Goal: Information Seeking & Learning: Compare options

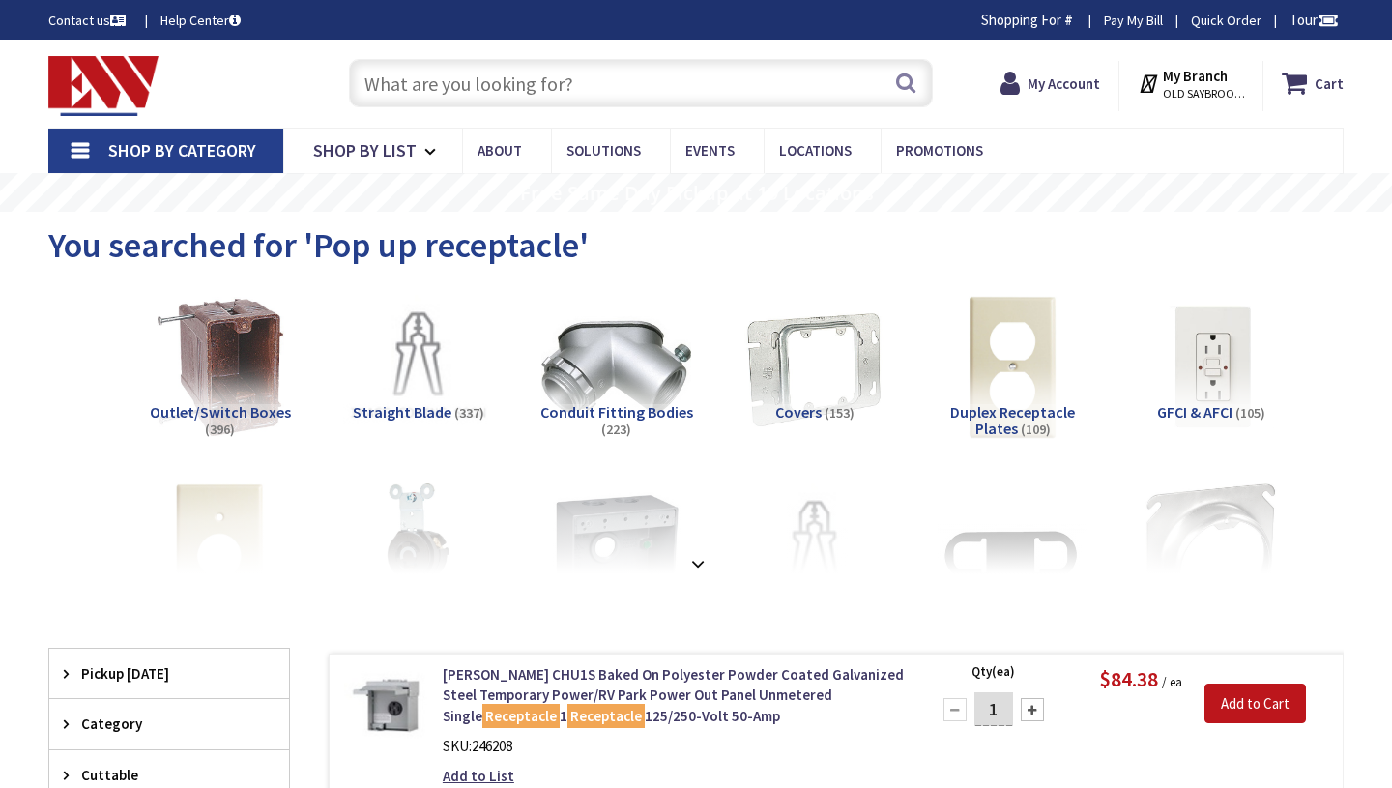
click at [594, 85] on input "text" at bounding box center [641, 83] width 584 height 48
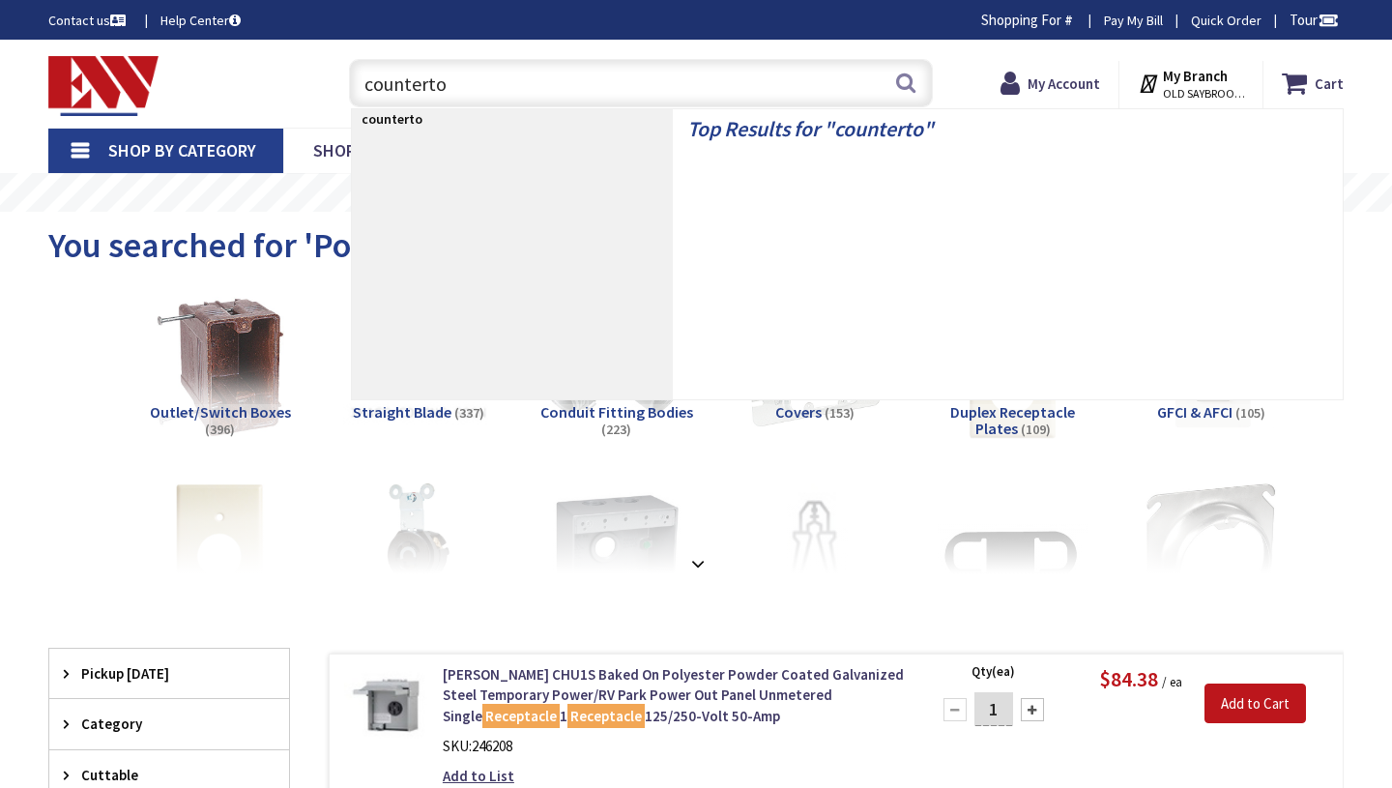
type input "countertop"
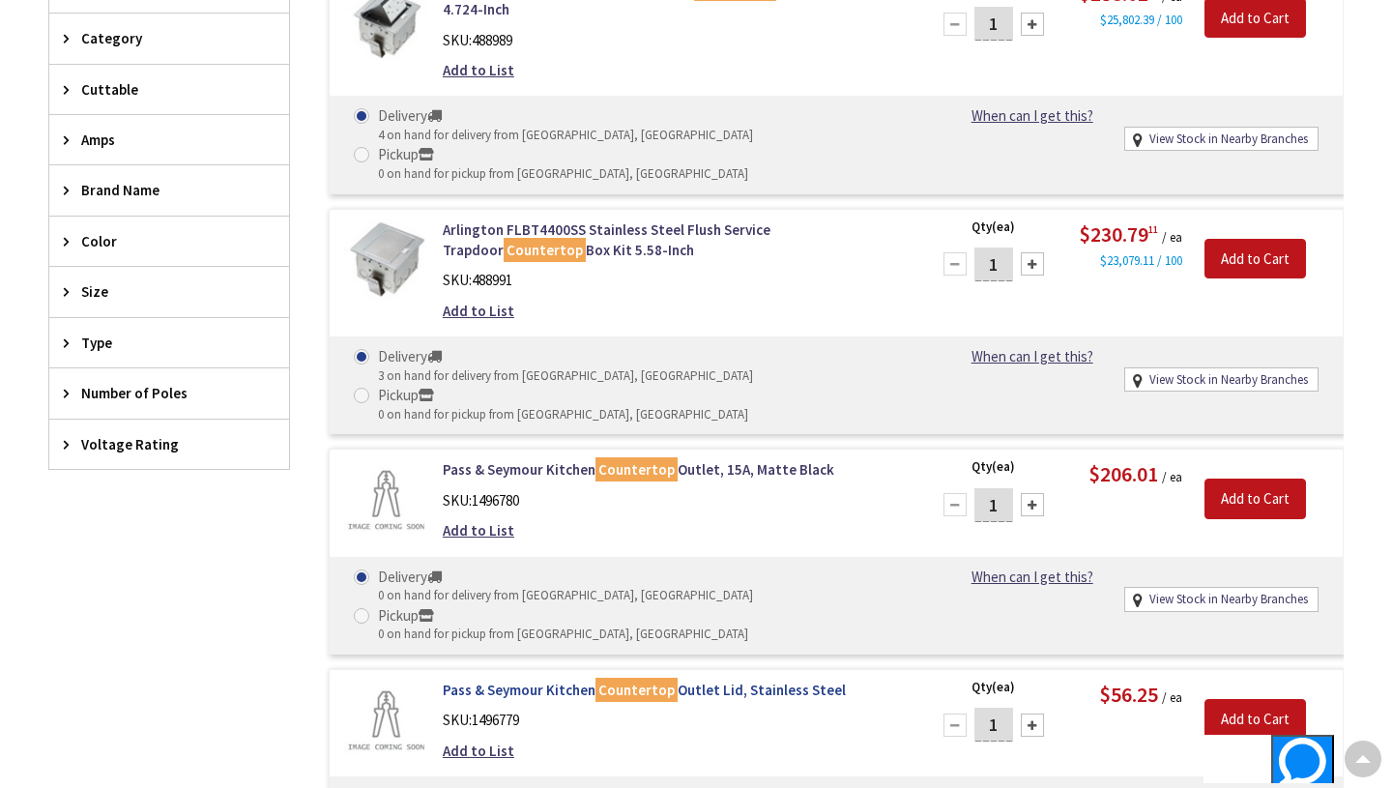
scroll to position [599, 0]
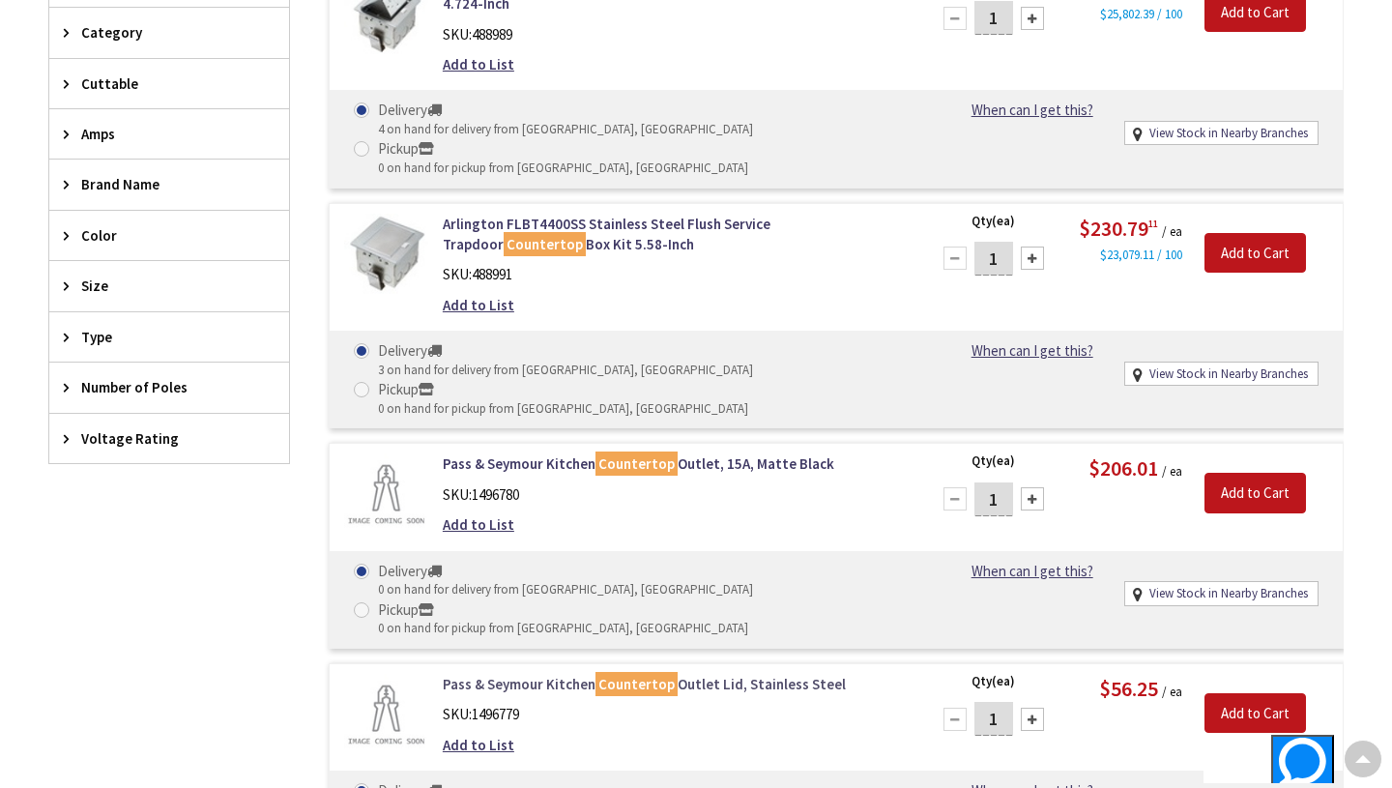
click at [717, 674] on link "Pass & Seymour Kitchen Countertop Outlet Lid, Stainless Steel" at bounding box center [674, 684] width 463 height 20
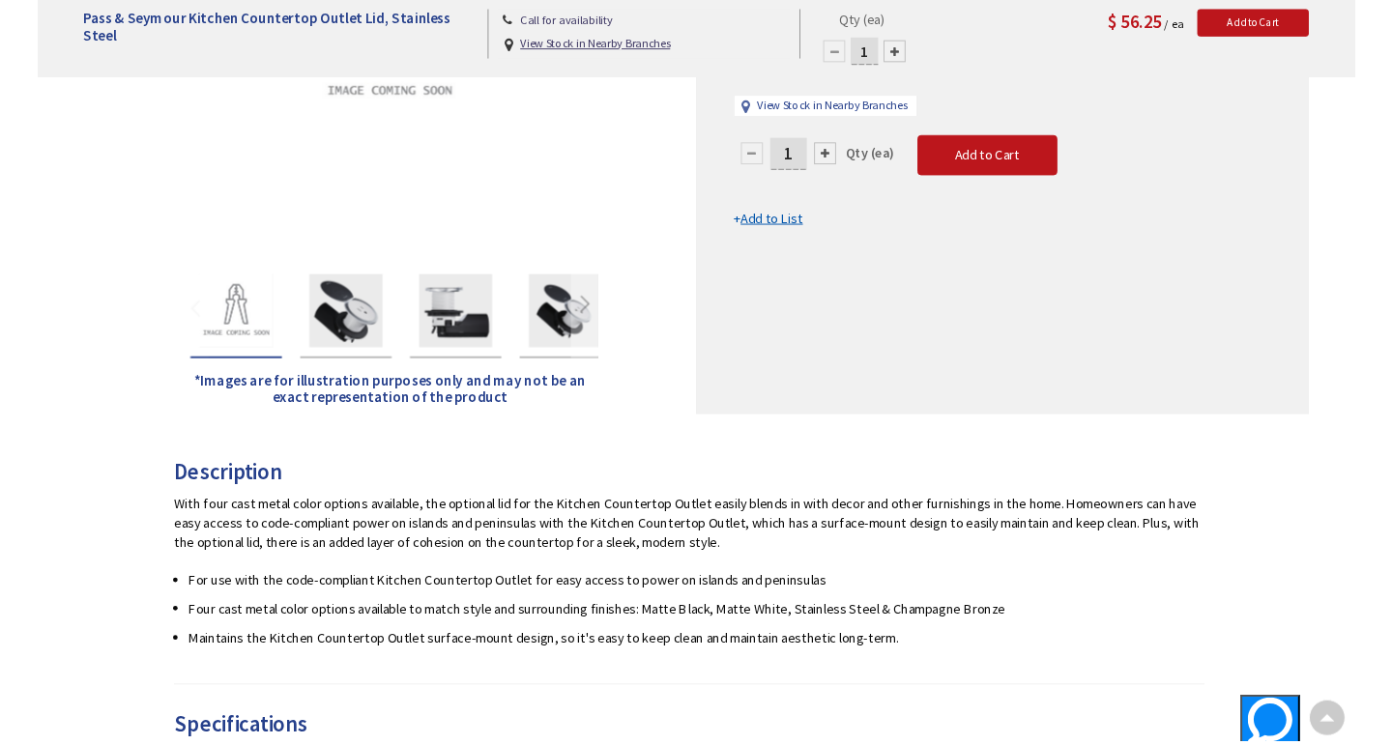
scroll to position [489, 0]
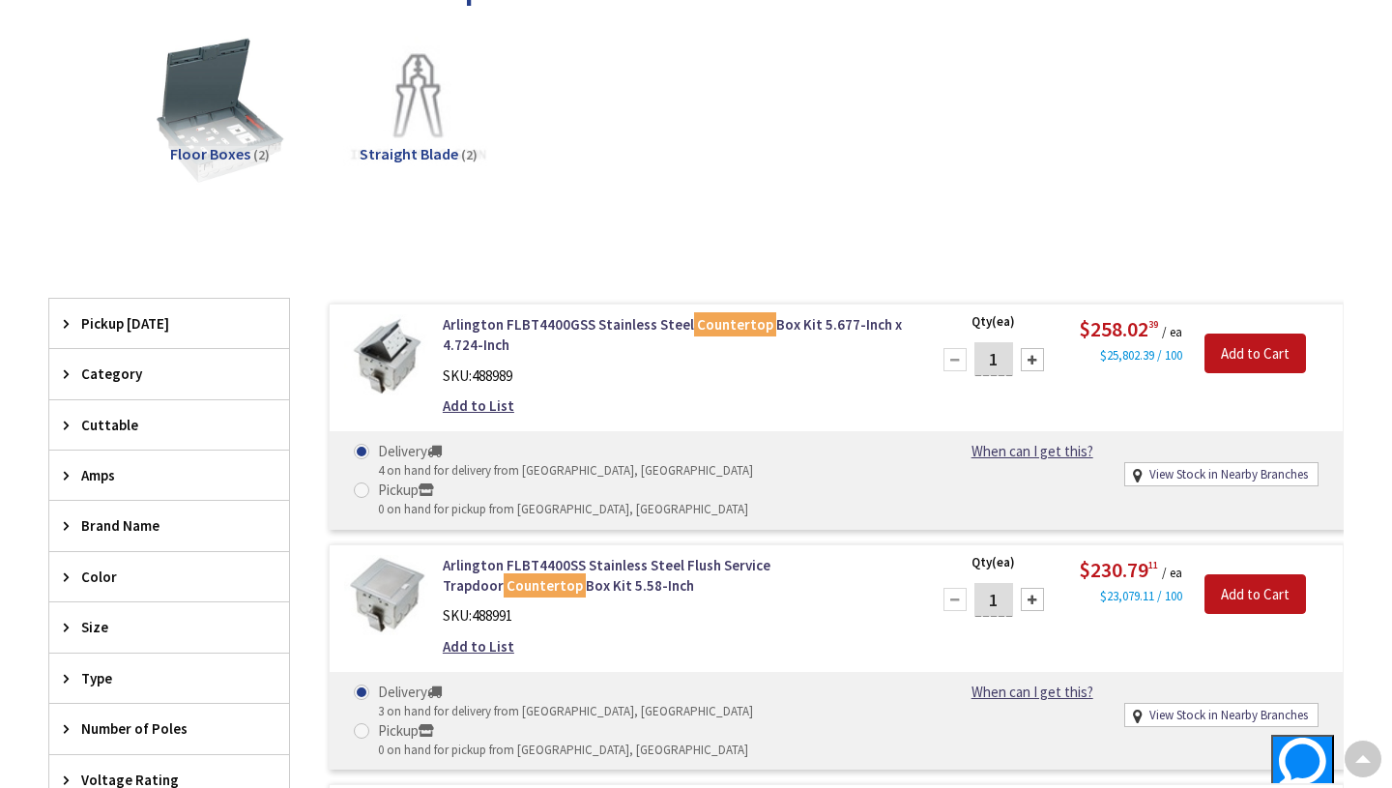
scroll to position [261, 0]
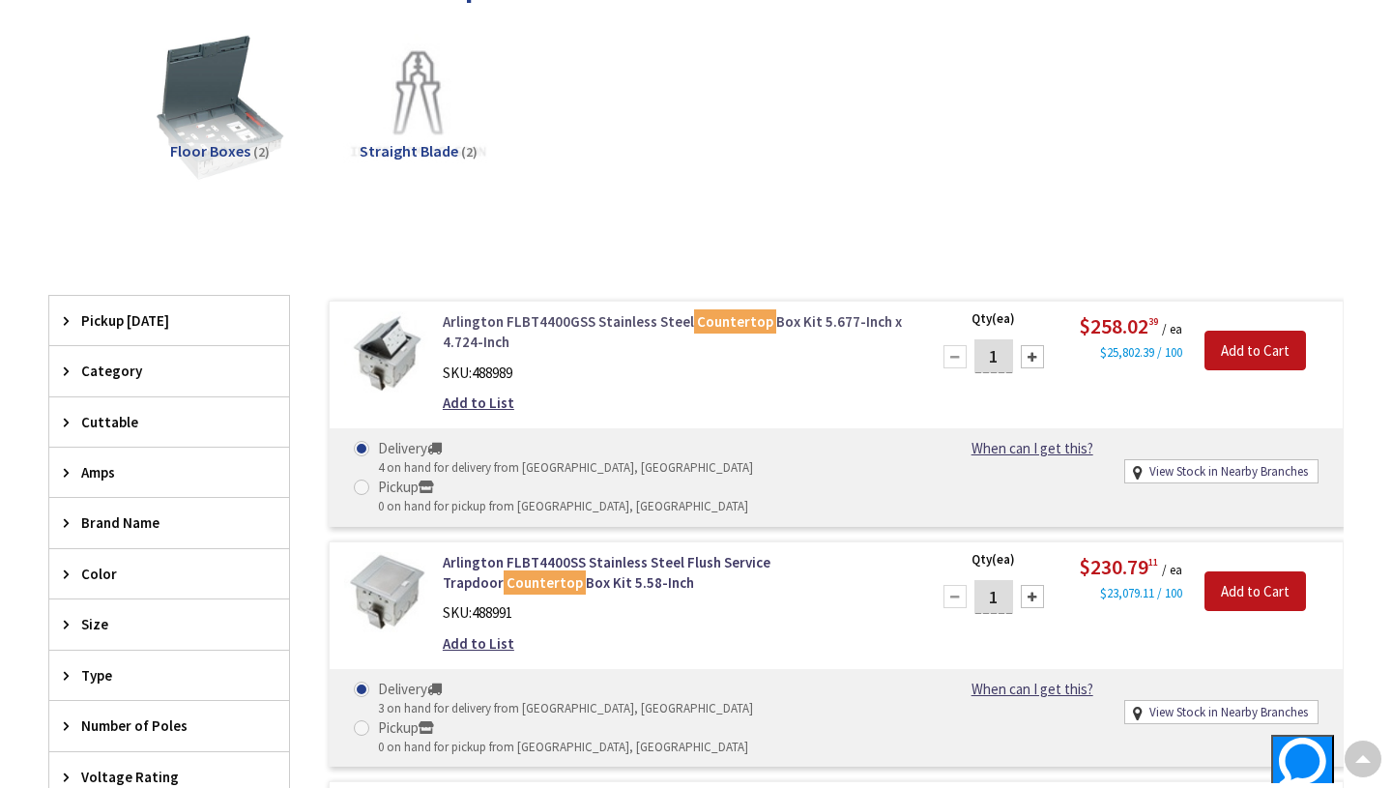
click at [617, 317] on link "Arlington FLBT4400GSS Stainless Steel Countertop Box Kit 5.677-Inch x 4.724-Inch" at bounding box center [674, 332] width 463 height 42
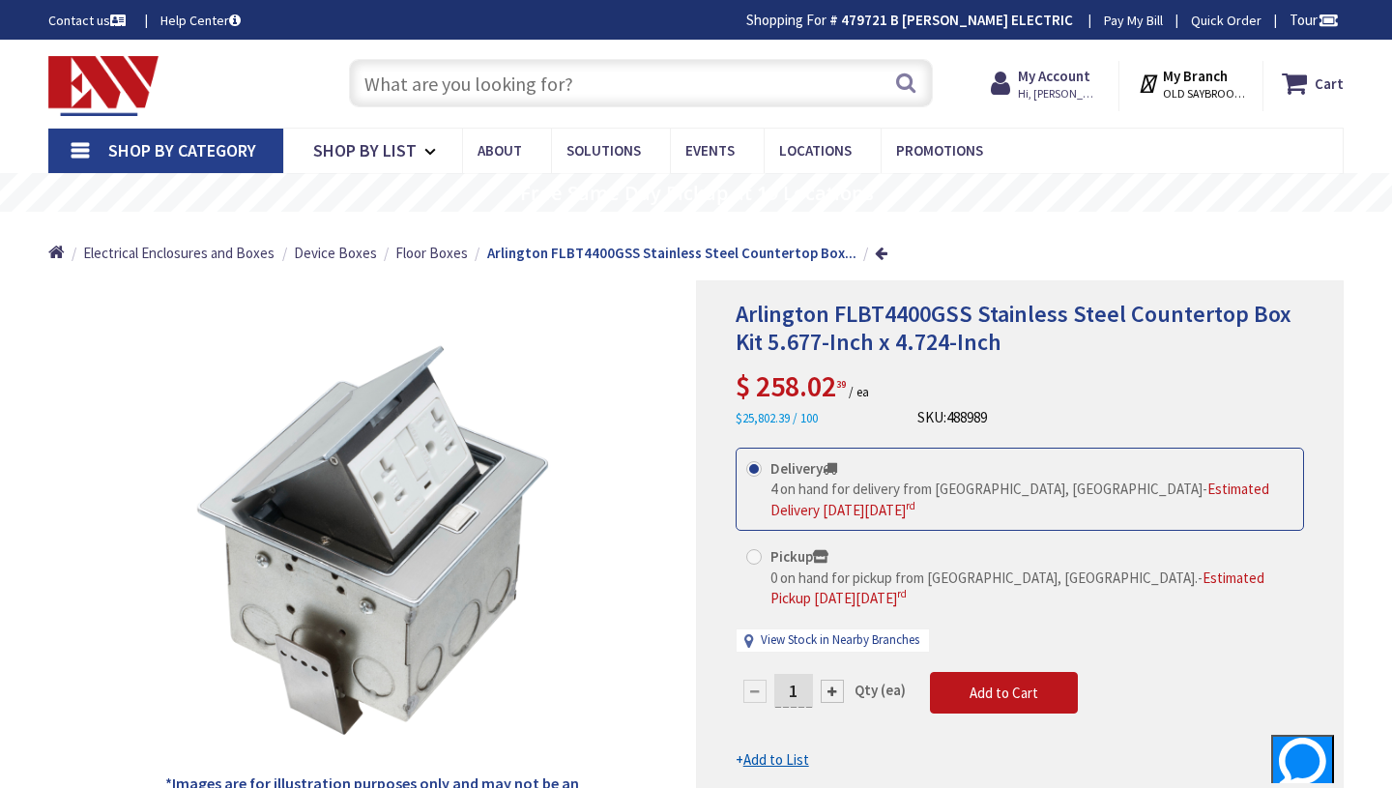
click at [664, 102] on input "text" at bounding box center [641, 83] width 584 height 48
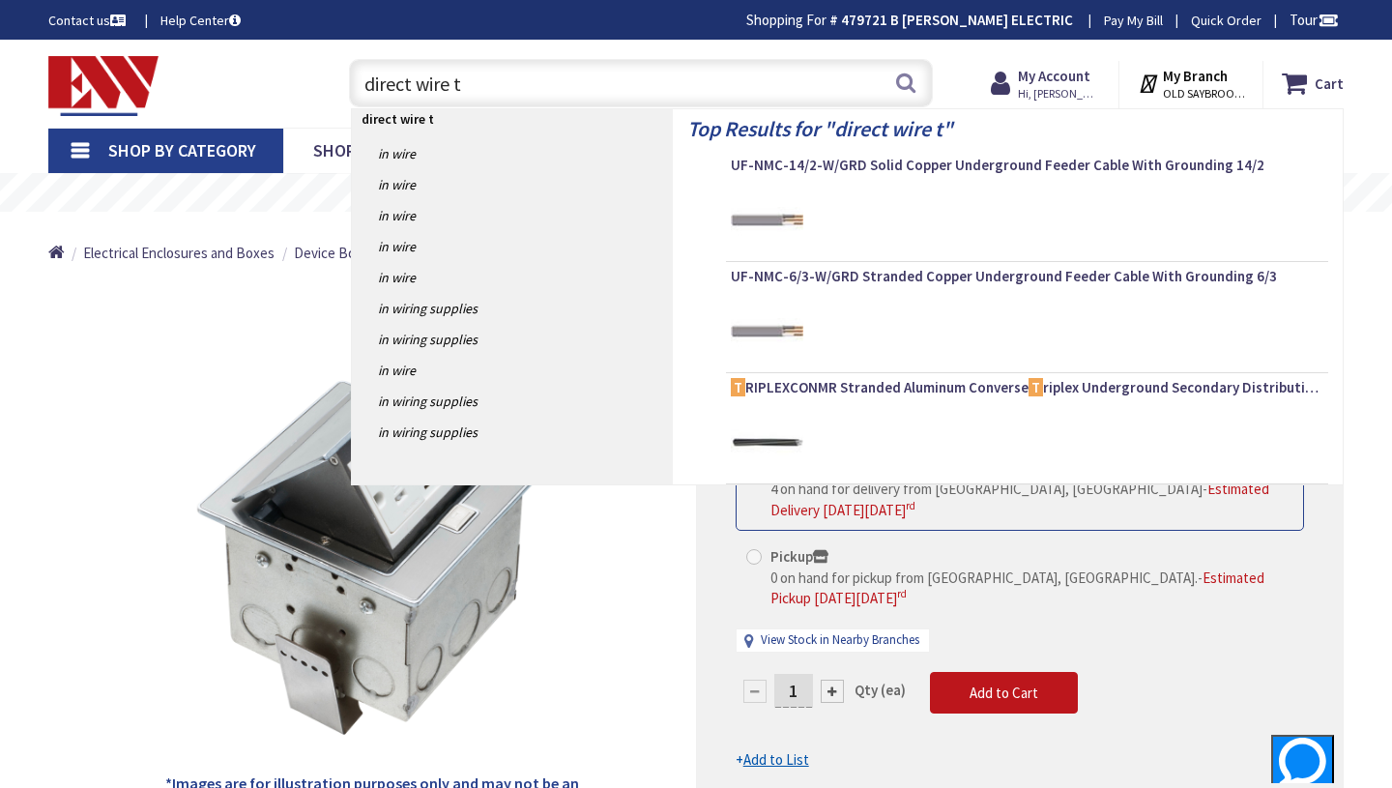
type input "direct wire t8"
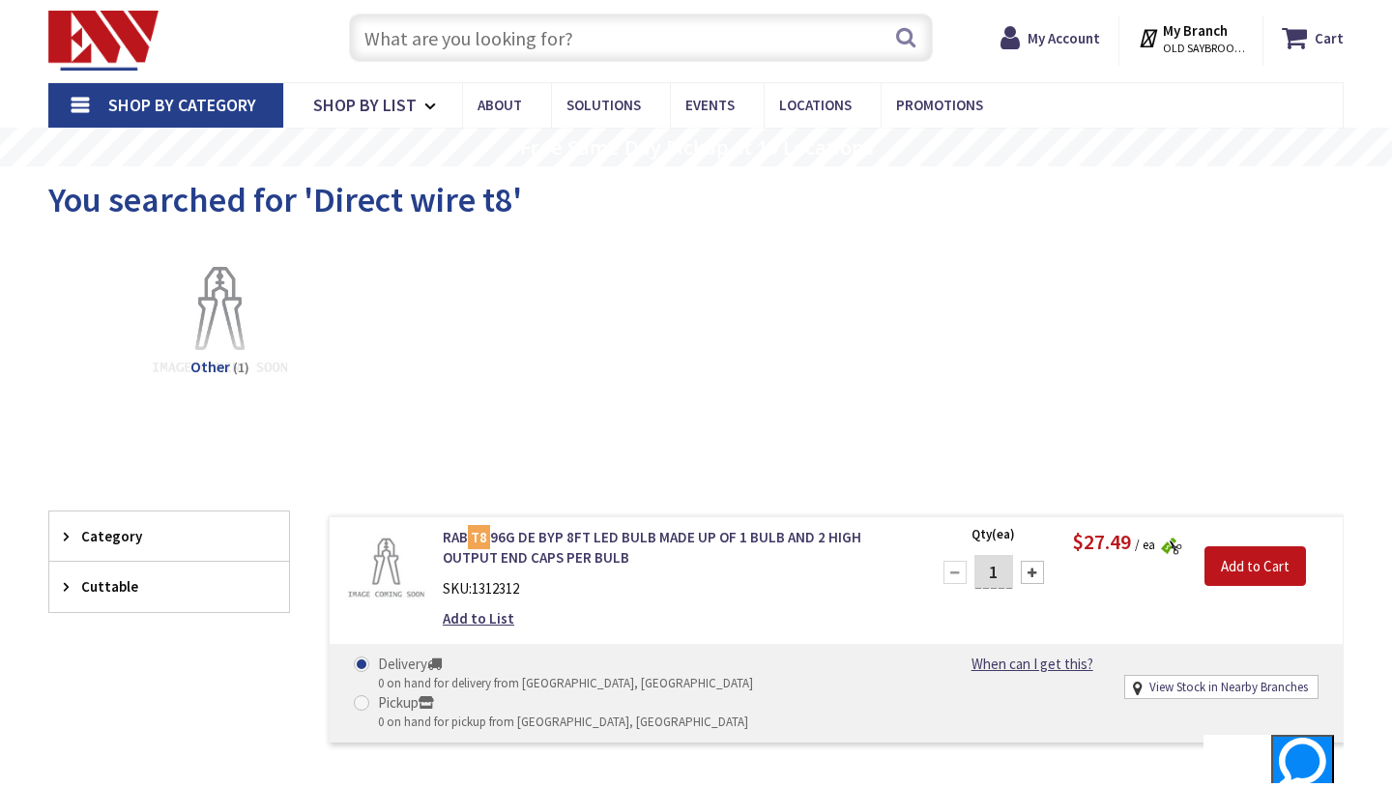
scroll to position [58, 0]
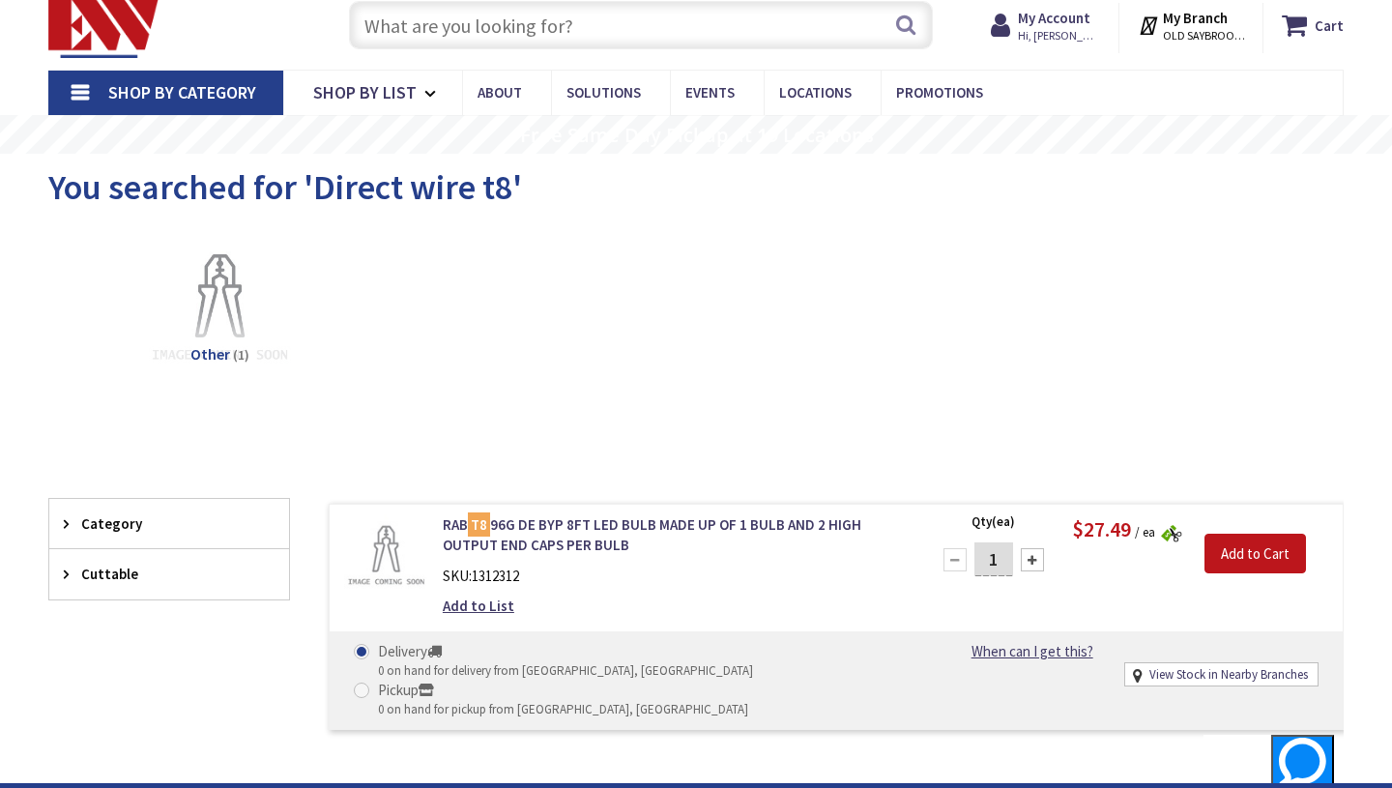
click at [583, 24] on input "text" at bounding box center [641, 25] width 584 height 48
paste input "SYL LED16T8L48FGP8SC2ABRP10"
type input "SYL LED16T8L48FGP8SC2ABRP10"
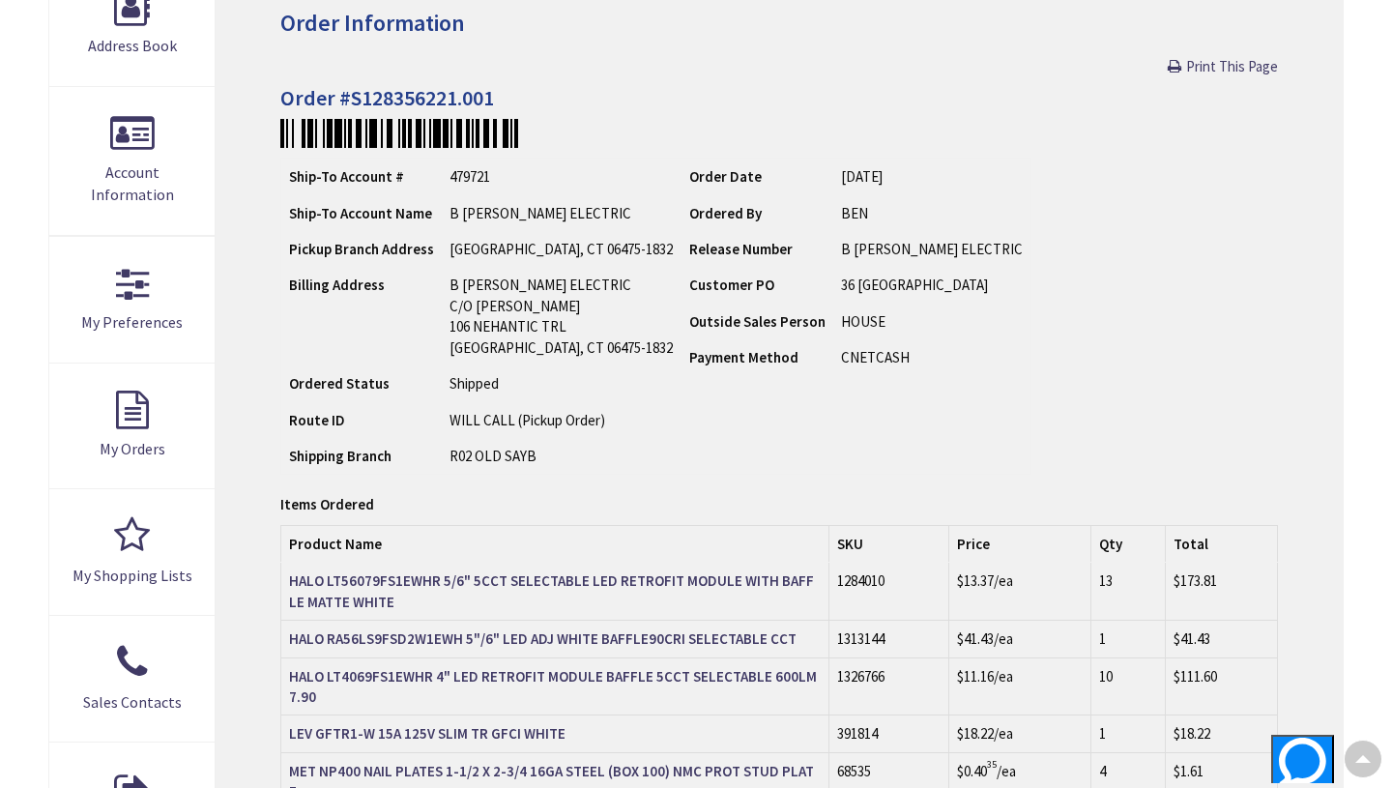
scroll to position [325, 0]
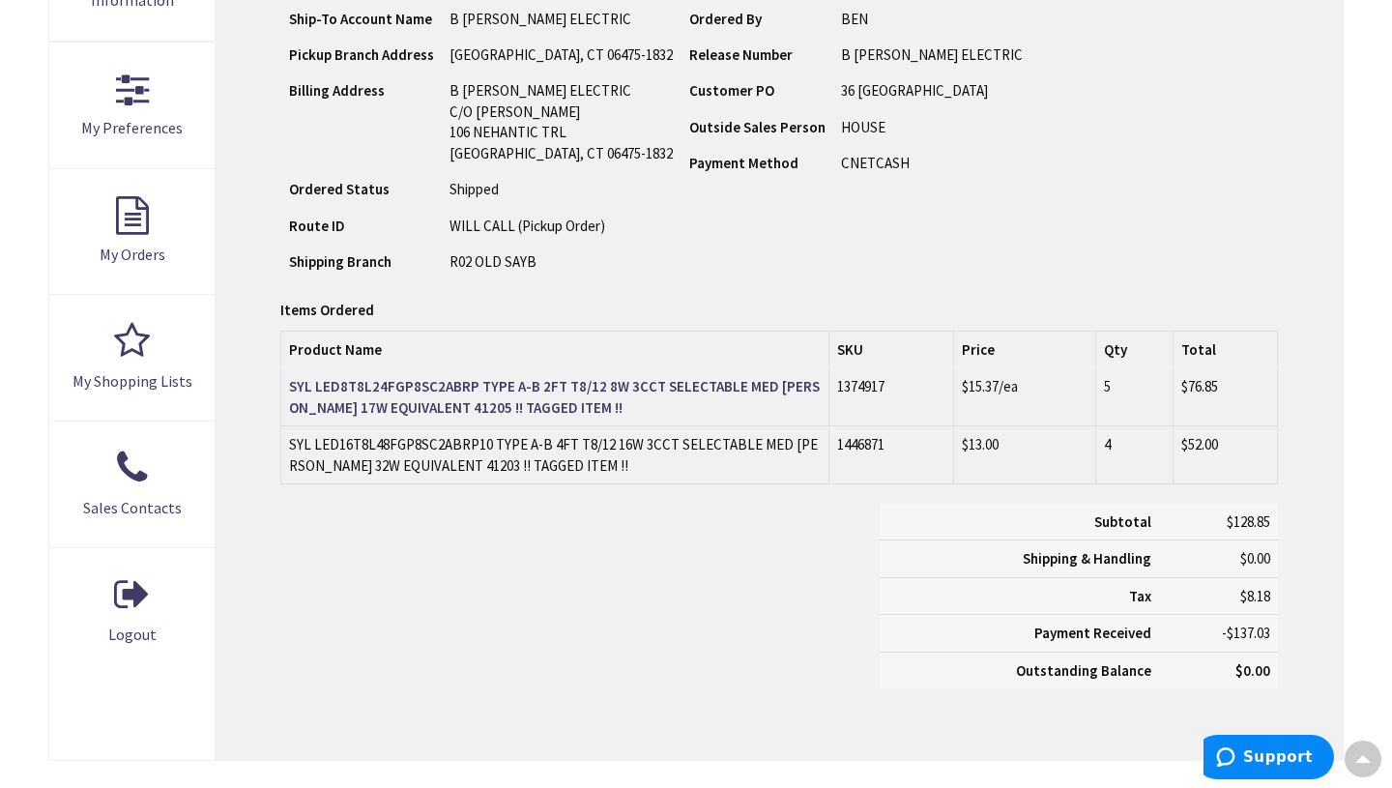
click at [367, 450] on td "SYL LED16T8L48FGP8SC2ABRP10 TYPE A-B 4FT T8/12 16W 3CCT SELECTABLE MED BIPIN 32…" at bounding box center [555, 455] width 548 height 58
click at [322, 456] on td "SYL LED16T8L48FGP8SC2ABRP10 TYPE A-B 4FT T8/12 16W 3CCT SELECTABLE MED BIPIN 32…" at bounding box center [555, 455] width 548 height 58
drag, startPoint x: 290, startPoint y: 444, endPoint x: 490, endPoint y: 444, distance: 200.1
click at [490, 444] on td "SYL LED16T8L48FGP8SC2ABRP10 TYPE A-B 4FT T8/12 16W 3CCT SELECTABLE MED BIPIN 32…" at bounding box center [555, 455] width 548 height 58
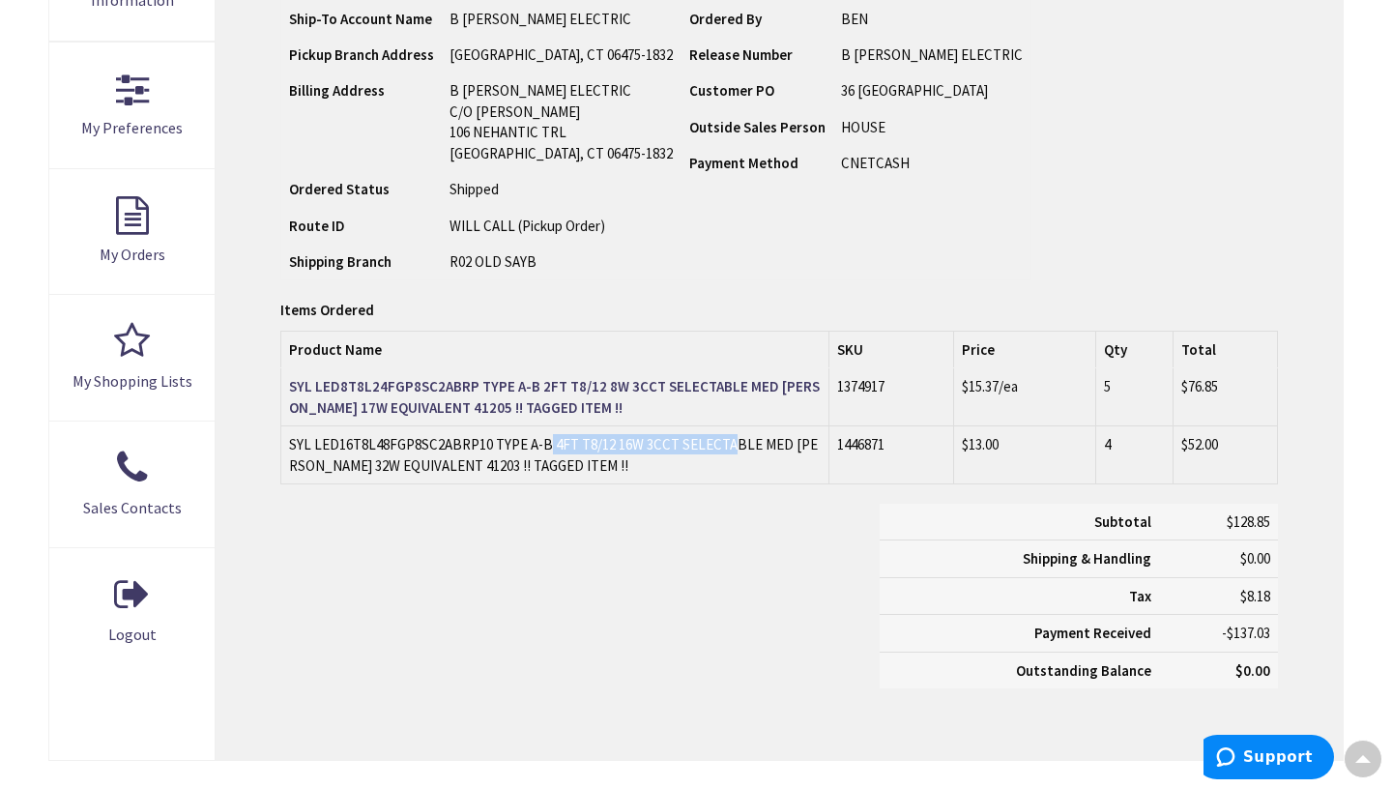
copy td "SYL LED16T8L48FGP8SC2ABRP10"
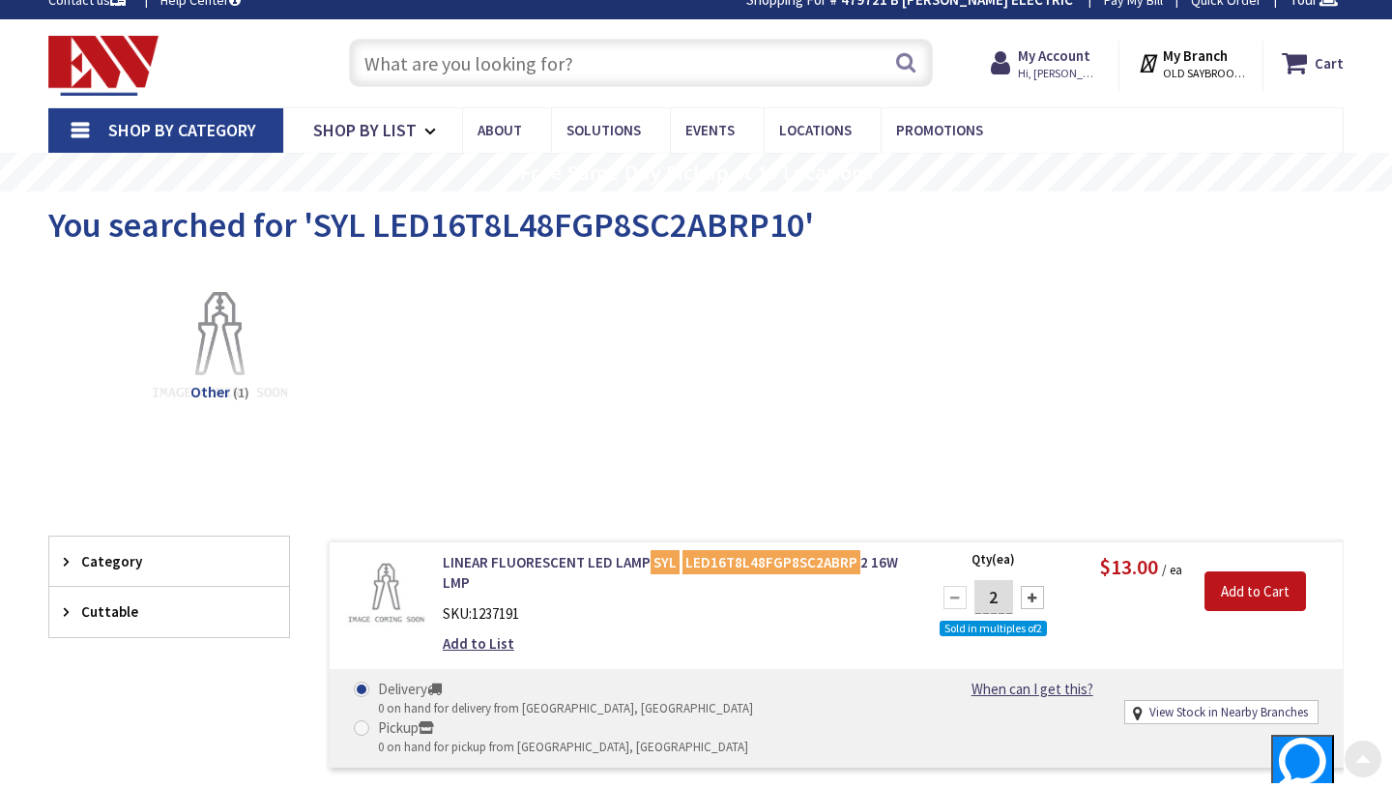
scroll to position [5, 0]
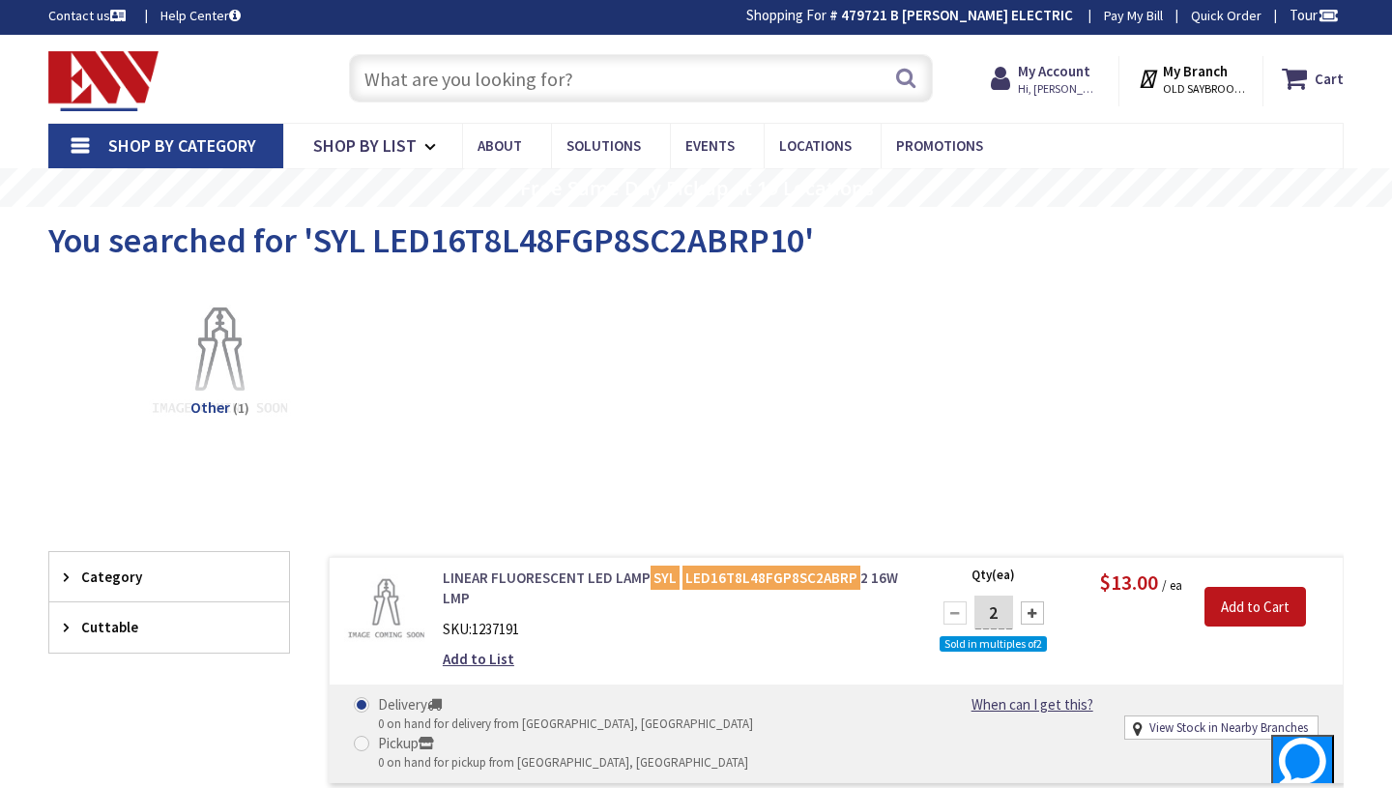
click at [461, 580] on link "LINEAR FLUORESCENT LED LAMP SYL LED16T8L48FGP8SC2ABRP 2 16W LMP" at bounding box center [674, 589] width 463 height 42
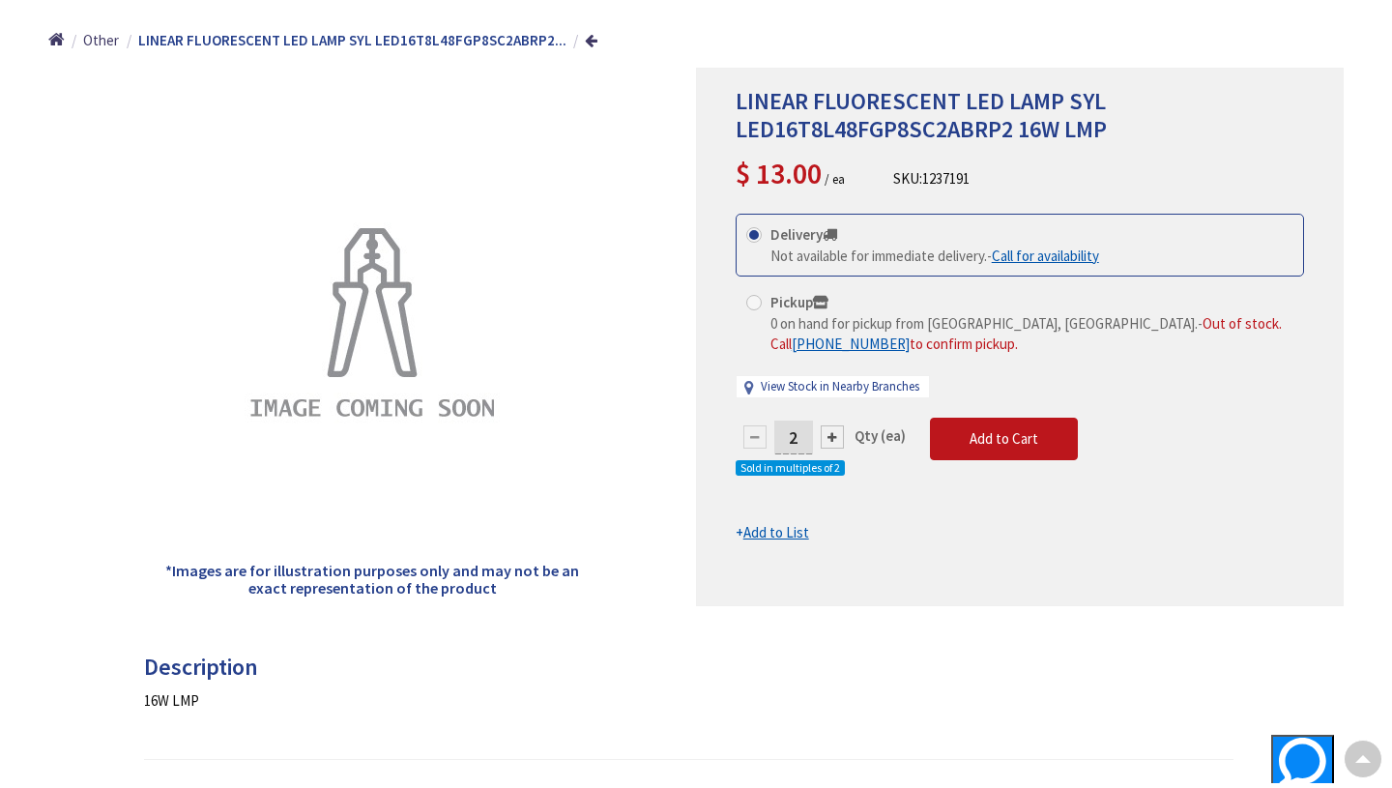
scroll to position [209, 0]
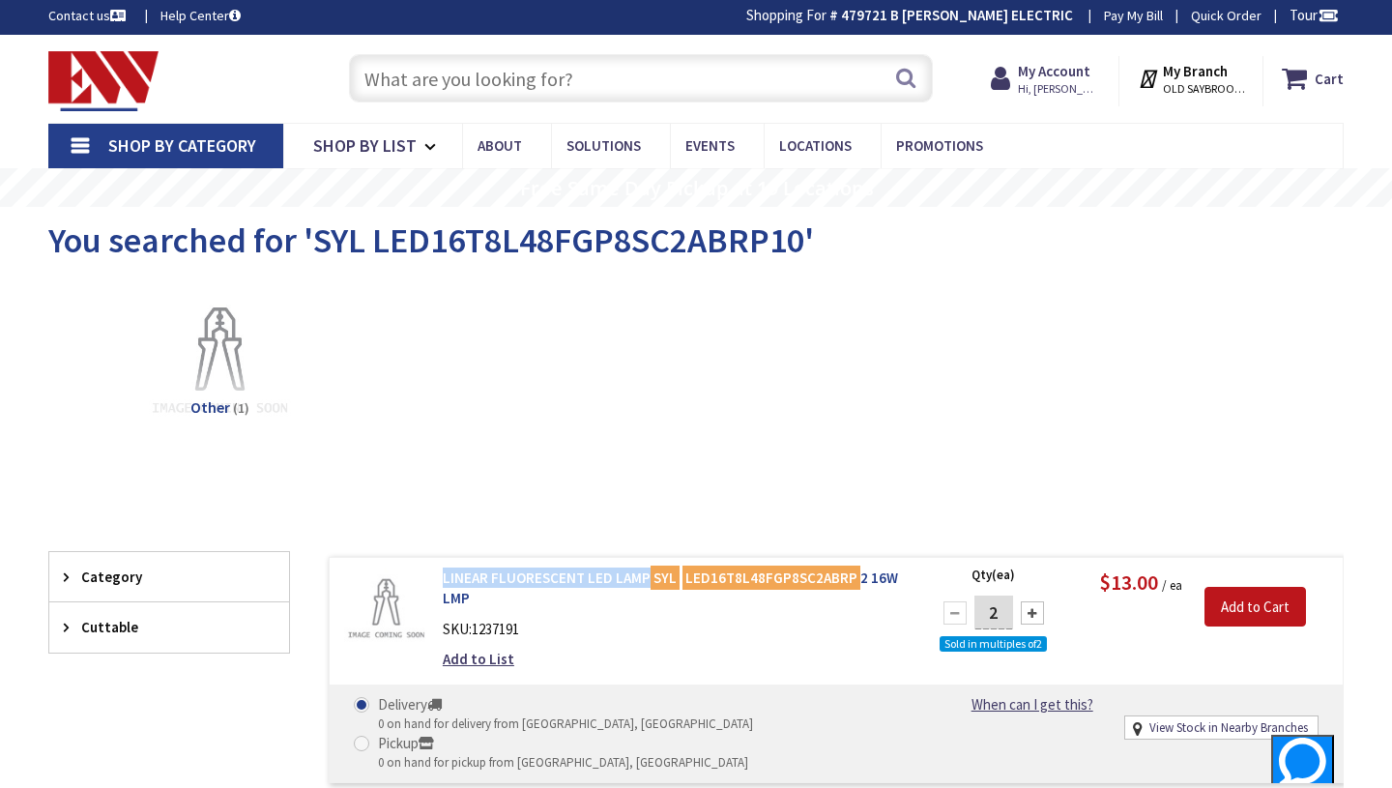
drag, startPoint x: 442, startPoint y: 575, endPoint x: 646, endPoint y: 578, distance: 204.0
click at [646, 578] on div "LINEAR FLUORESCENT LED LAMP SYL LED16T8L48FGP8SC2ABRP 2 16W LMP SKU: 1237191 Ad…" at bounding box center [674, 624] width 492 height 112
copy link "LINEAR FLUORESCENT LED LAMP"
click at [629, 76] on input "text" at bounding box center [641, 78] width 584 height 48
paste input "LINEAR FLUORESCENT LED LAMP"
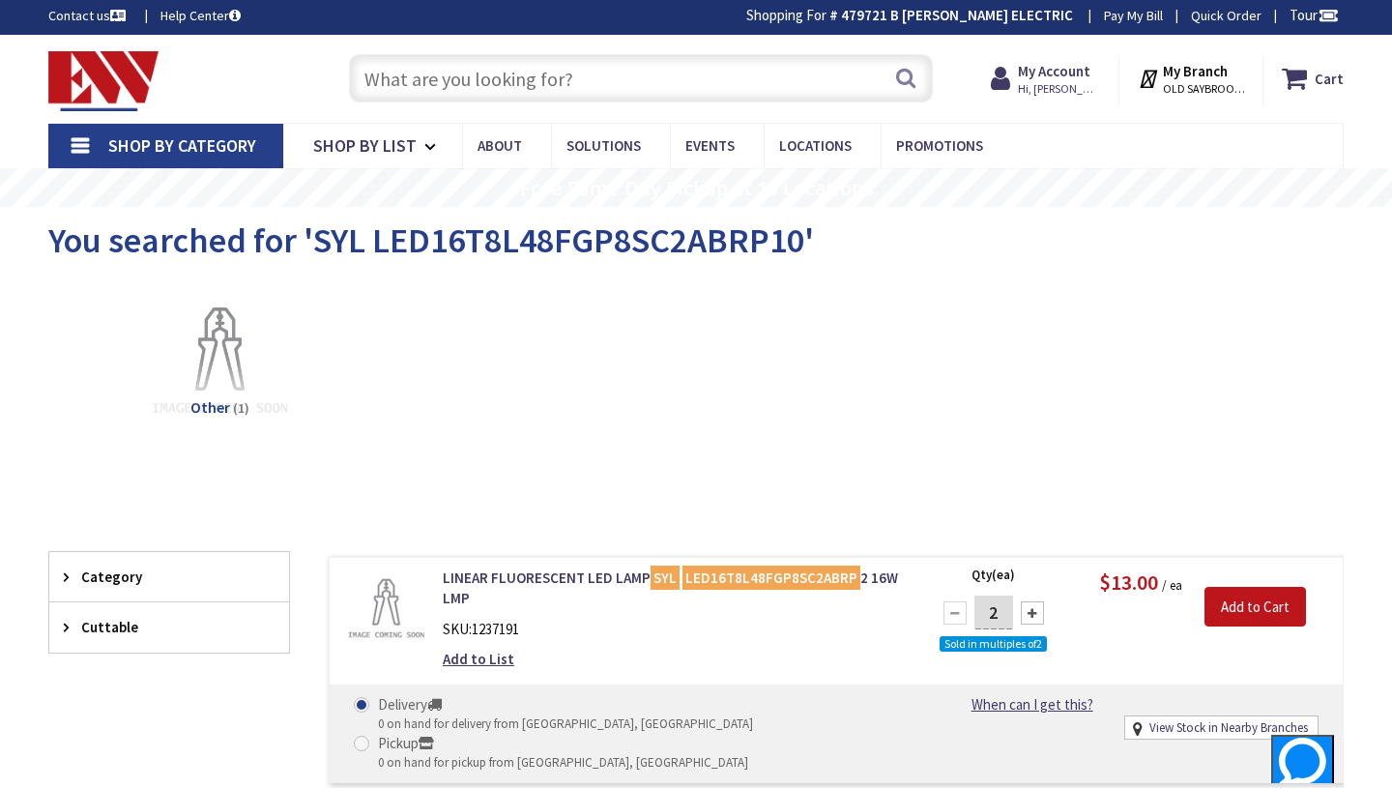
type input "LINEAR FLUORESCENT LED LAMP"
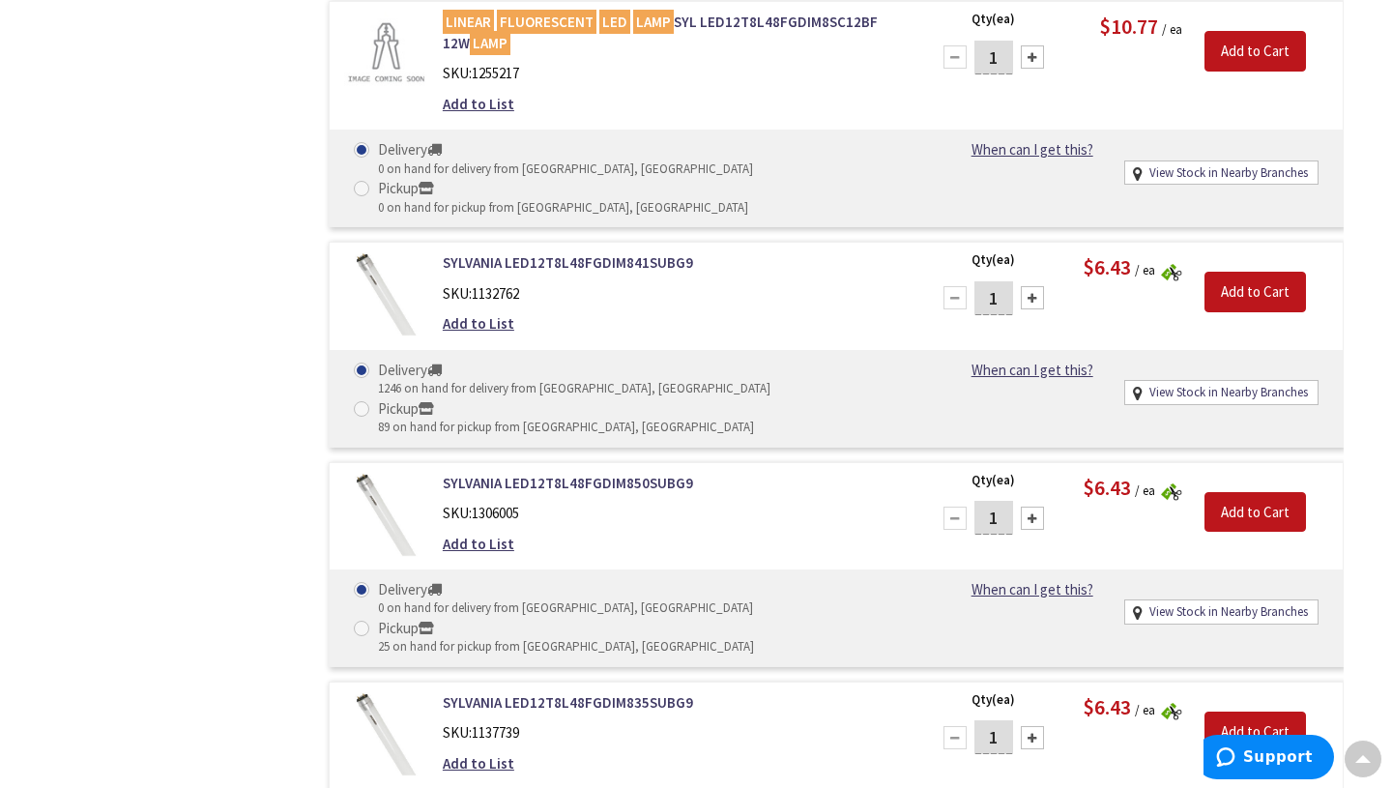
scroll to position [1920, 0]
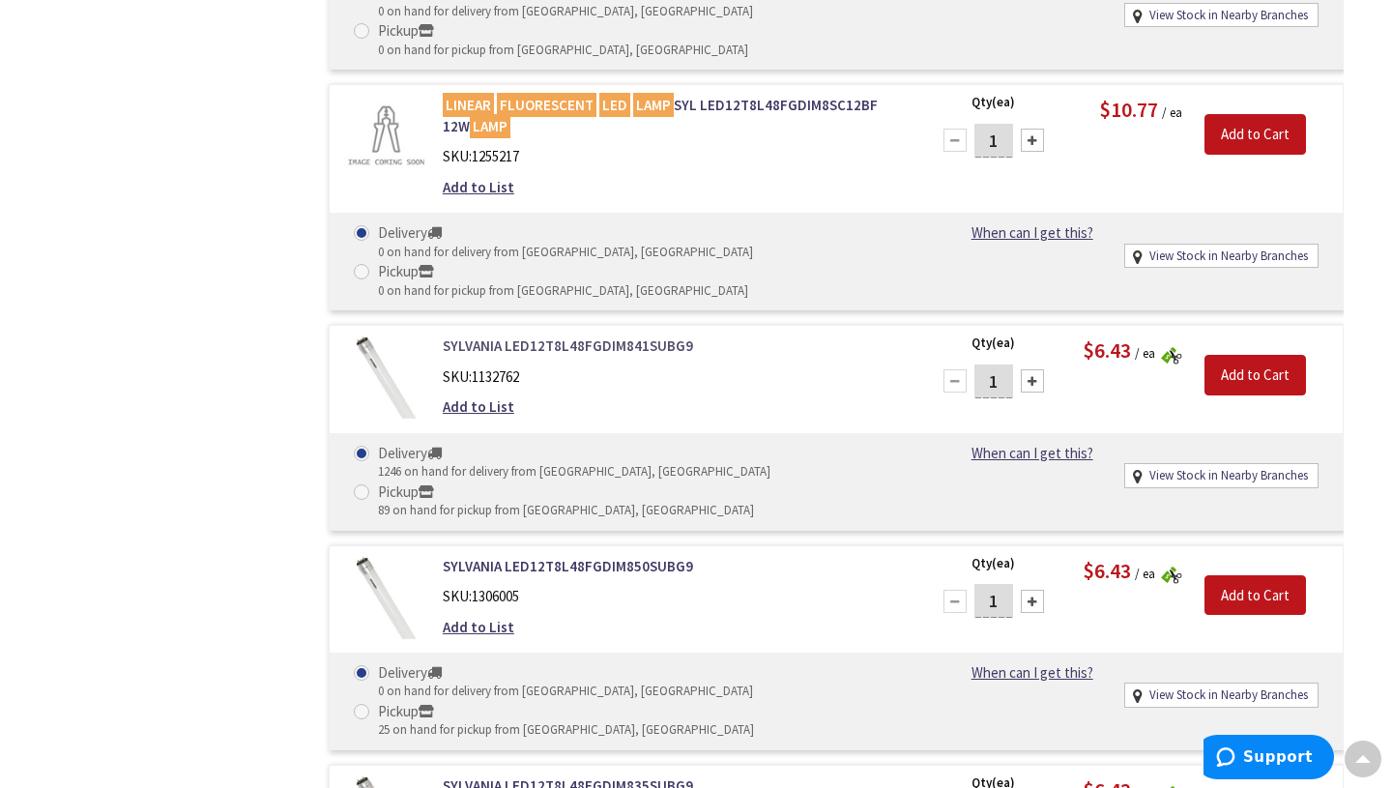
click at [645, 335] on link "SYLVANIA LED12T8L48FGDIM841SUBG9" at bounding box center [674, 345] width 463 height 20
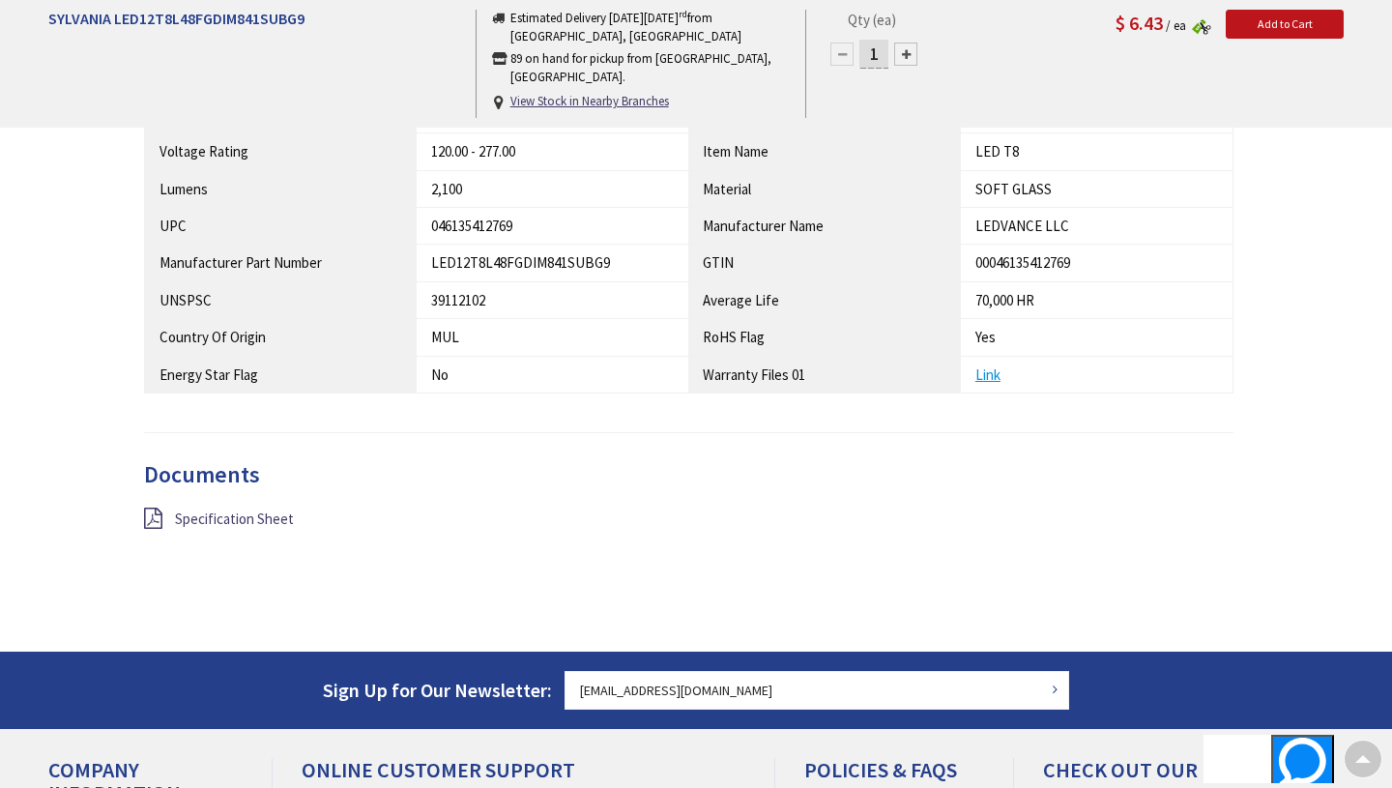
scroll to position [1060, 0]
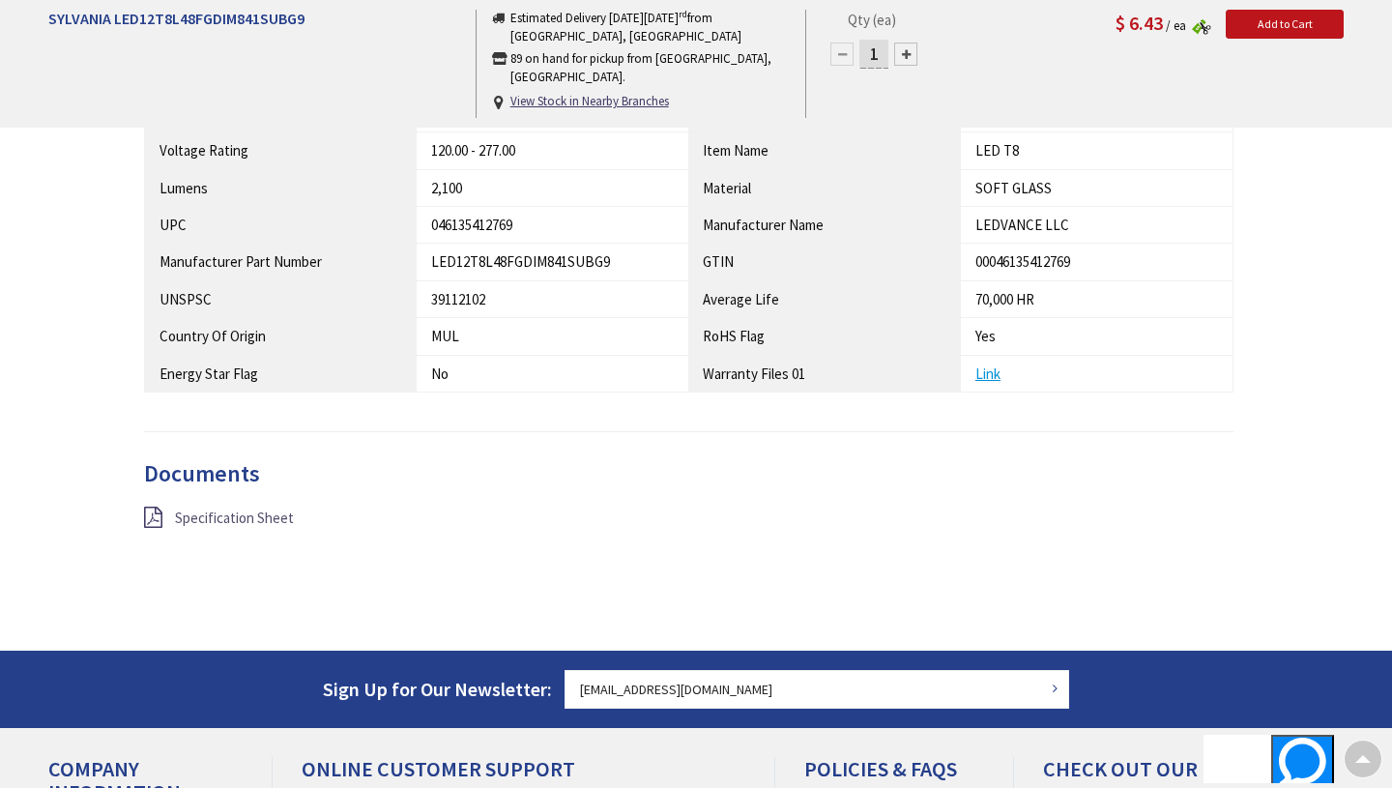
click at [271, 522] on span "Specification Sheet" at bounding box center [234, 518] width 119 height 18
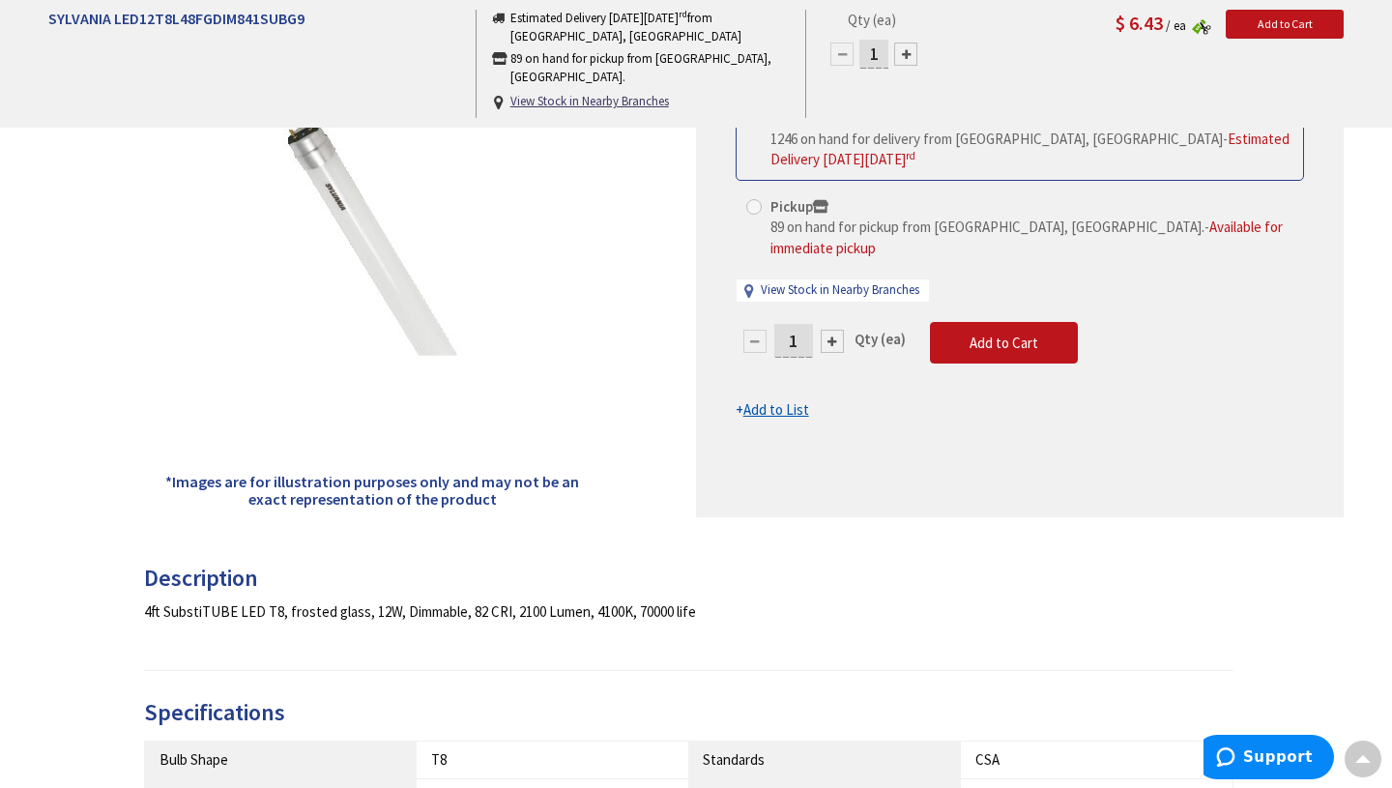
scroll to position [313, 0]
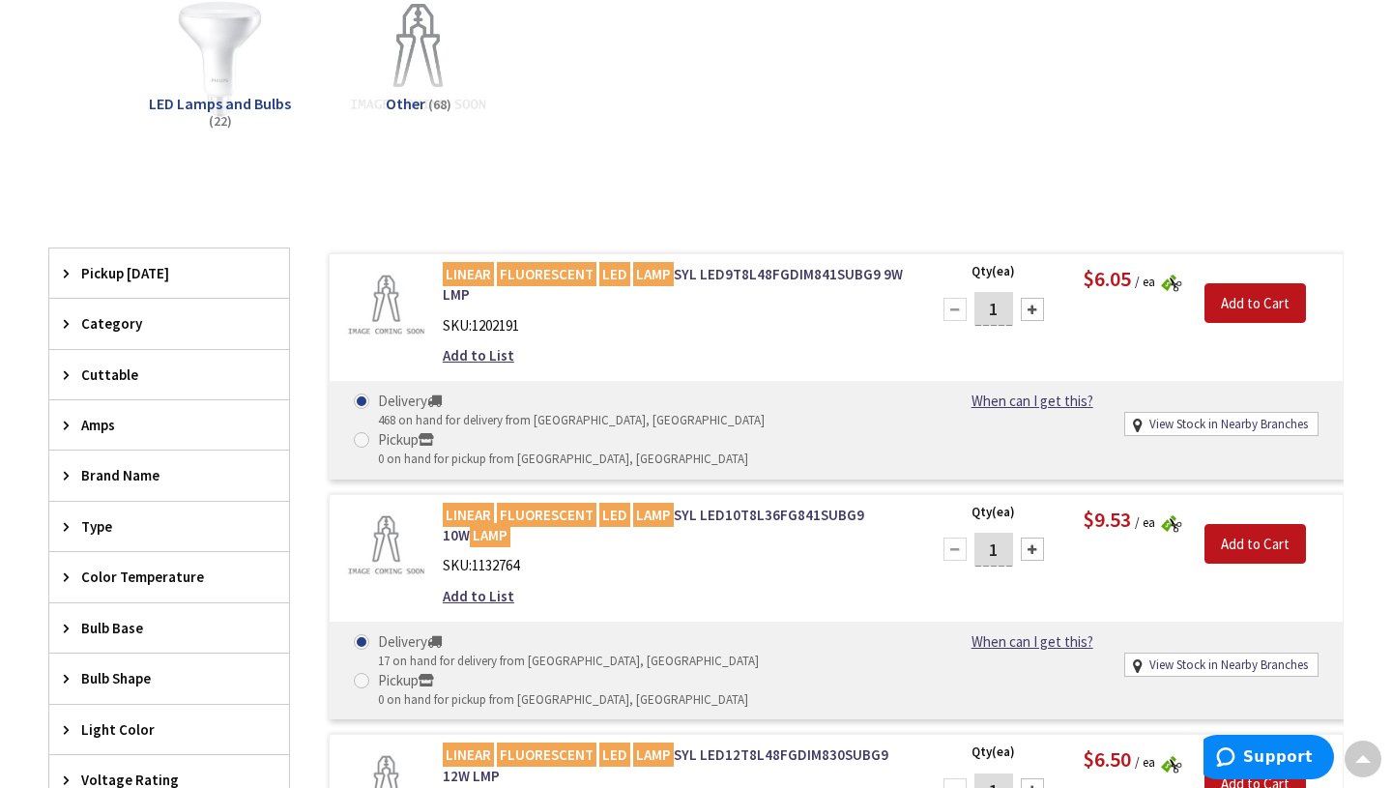
scroll to position [314, 0]
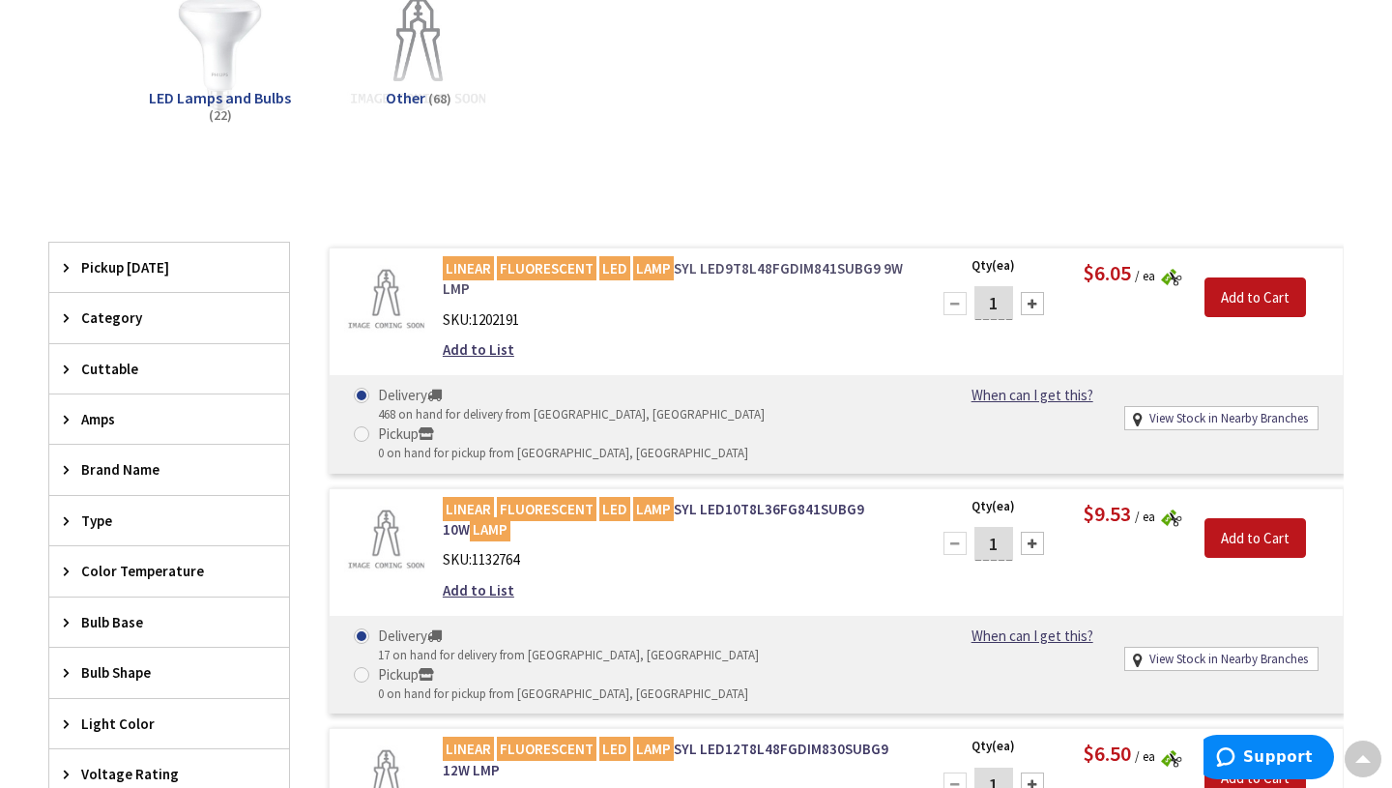
click at [815, 269] on link "LINEAR FLUORESCENT LED LAMP SYL LED9T8L48FGDIM841SUBG9 9W LMP" at bounding box center [674, 279] width 463 height 42
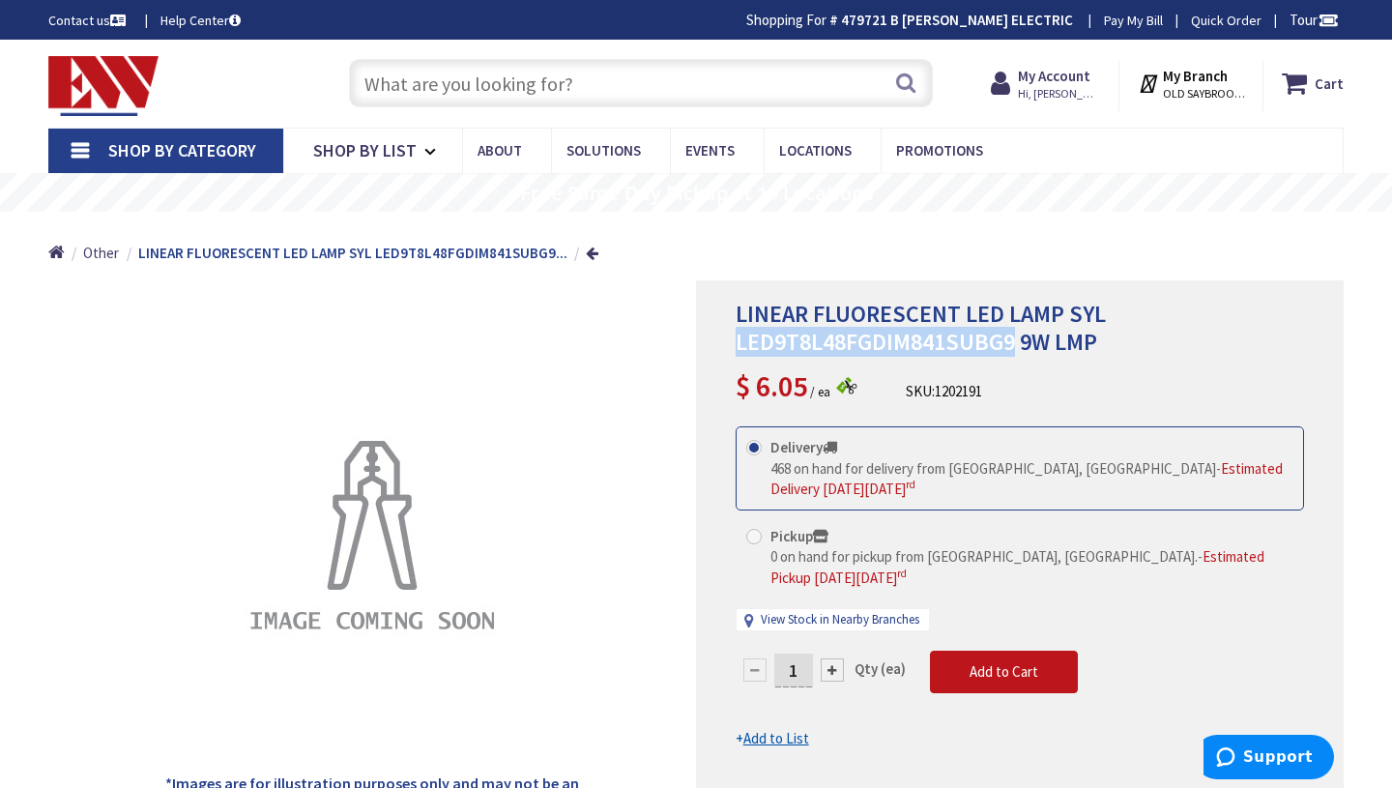
drag, startPoint x: 736, startPoint y: 346, endPoint x: 1011, endPoint y: 353, distance: 275.6
click at [1011, 353] on span "LINEAR FLUORESCENT LED LAMP SYL LED9T8L48FGDIM841SUBG9 9W LMP" at bounding box center [921, 328] width 370 height 58
copy span "LED9T8L48FGDIM841SUBG9"
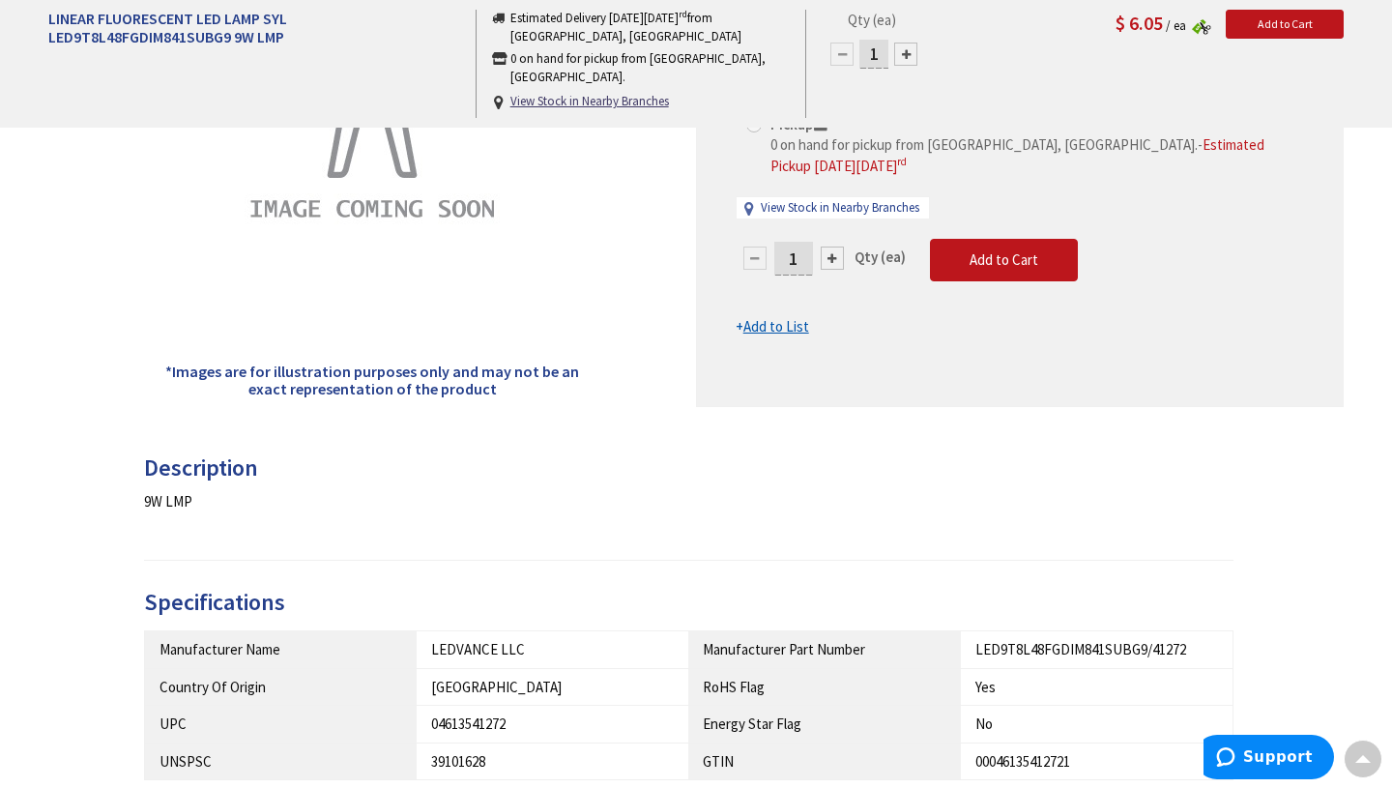
scroll to position [399, 0]
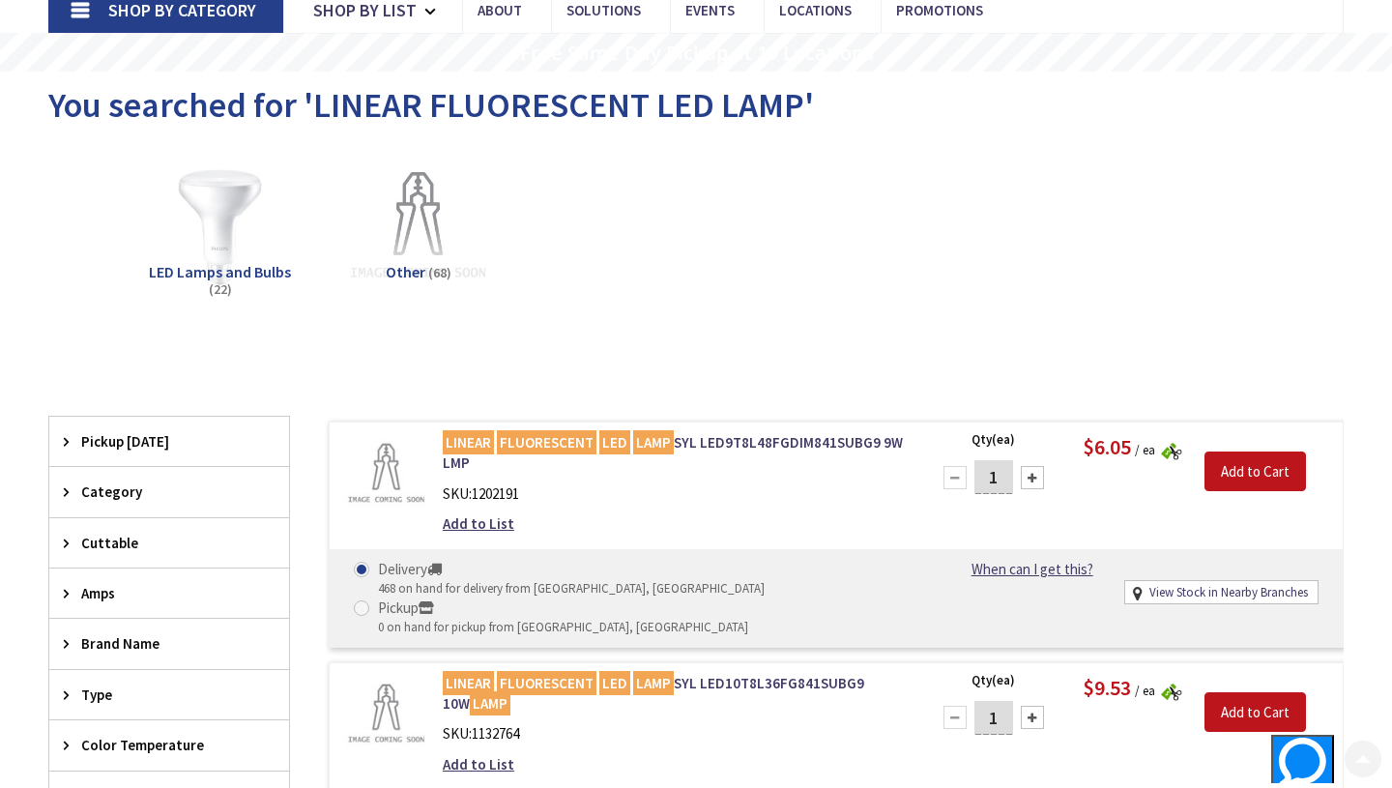
scroll to position [141, 0]
click at [111, 449] on span "Pickup [DATE]" at bounding box center [160, 440] width 158 height 20
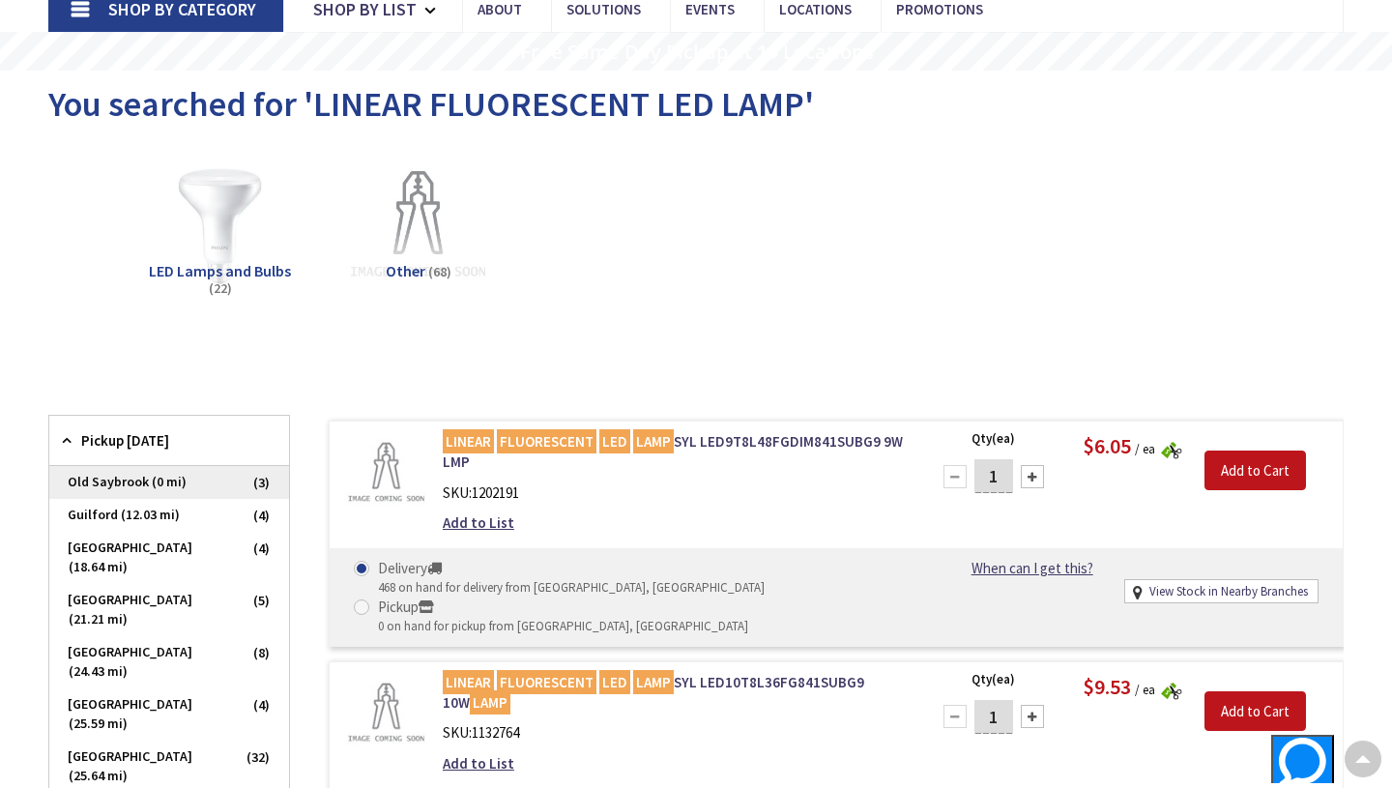
click at [135, 485] on span "Old Saybrook (0 mi)" at bounding box center [169, 482] width 240 height 33
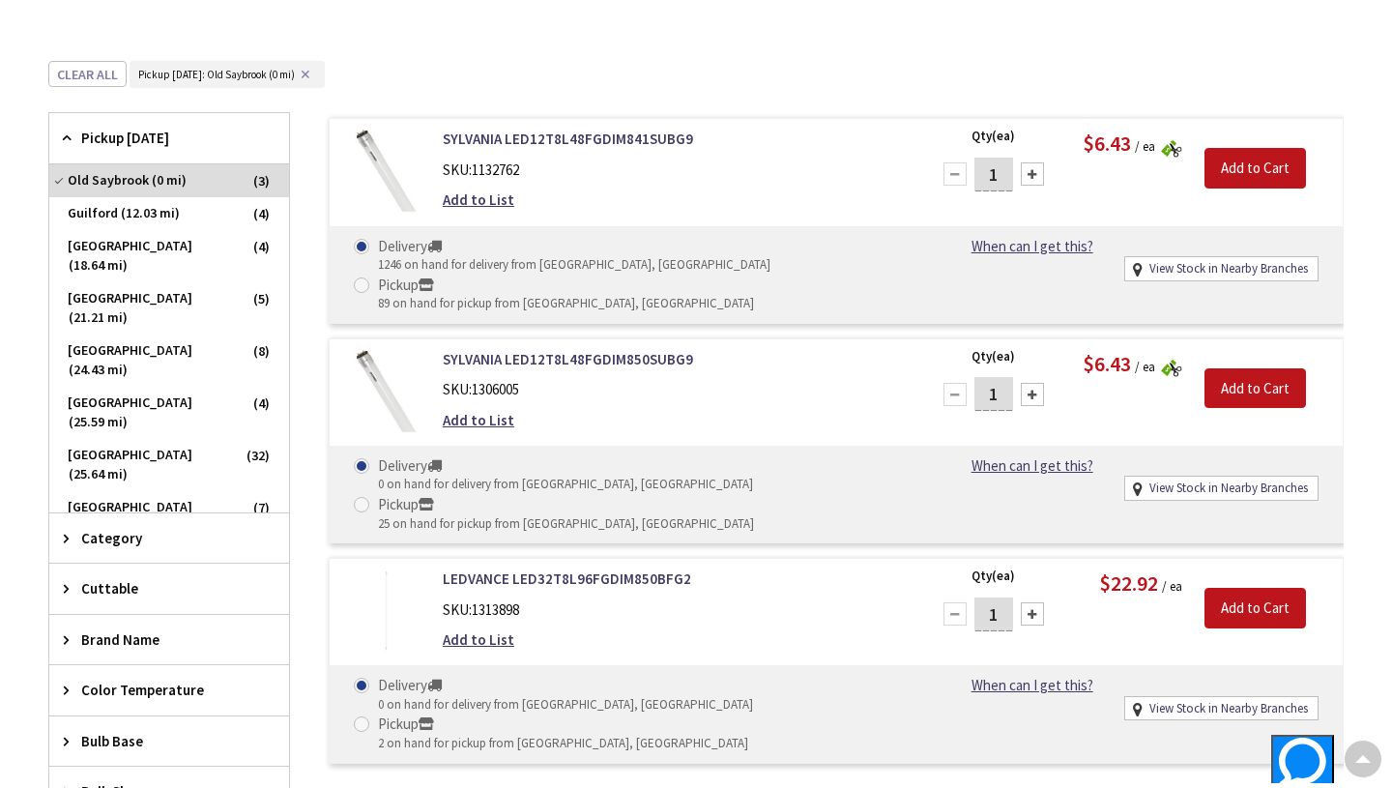
scroll to position [461, 0]
click at [639, 140] on link "SYLVANIA LED12T8L48FGDIM841SUBG9" at bounding box center [674, 138] width 463 height 20
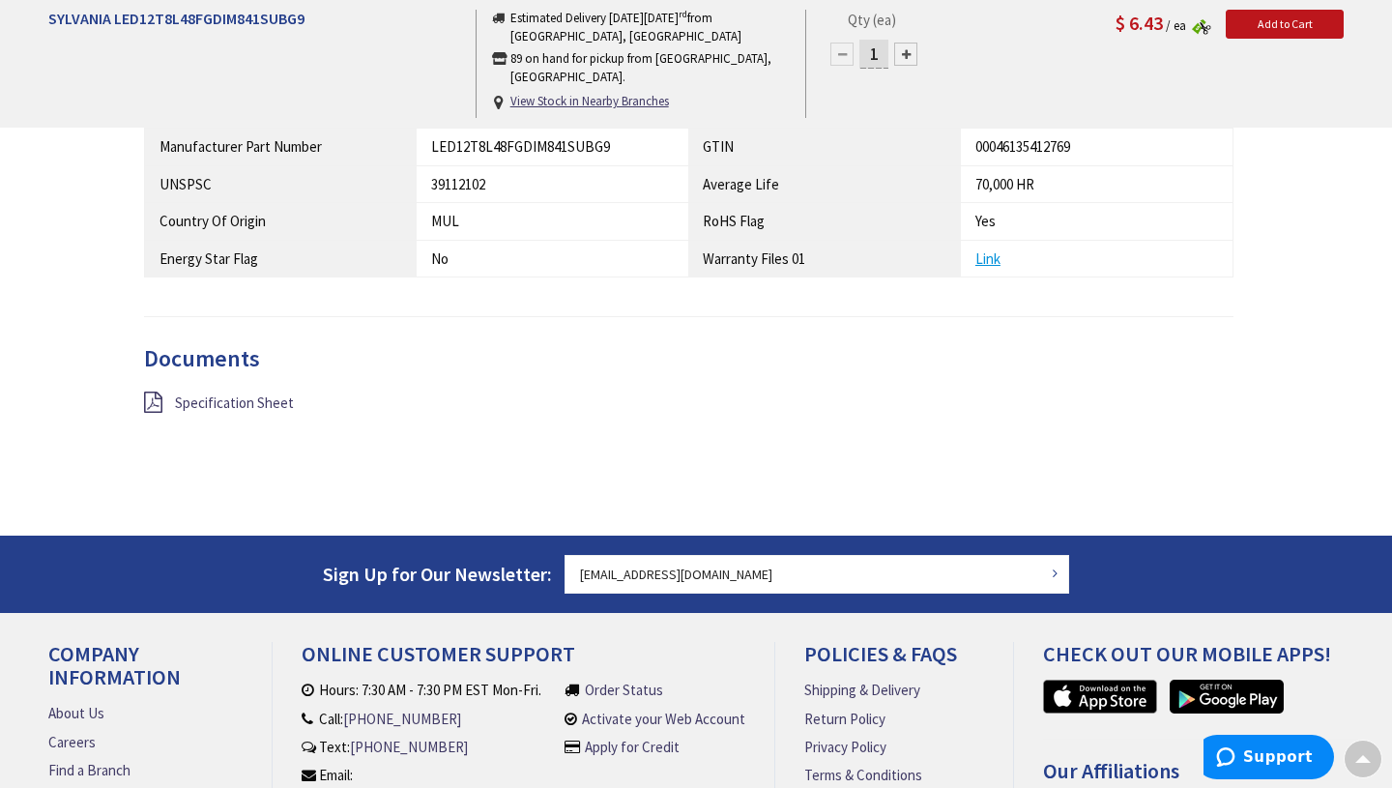
scroll to position [1180, 0]
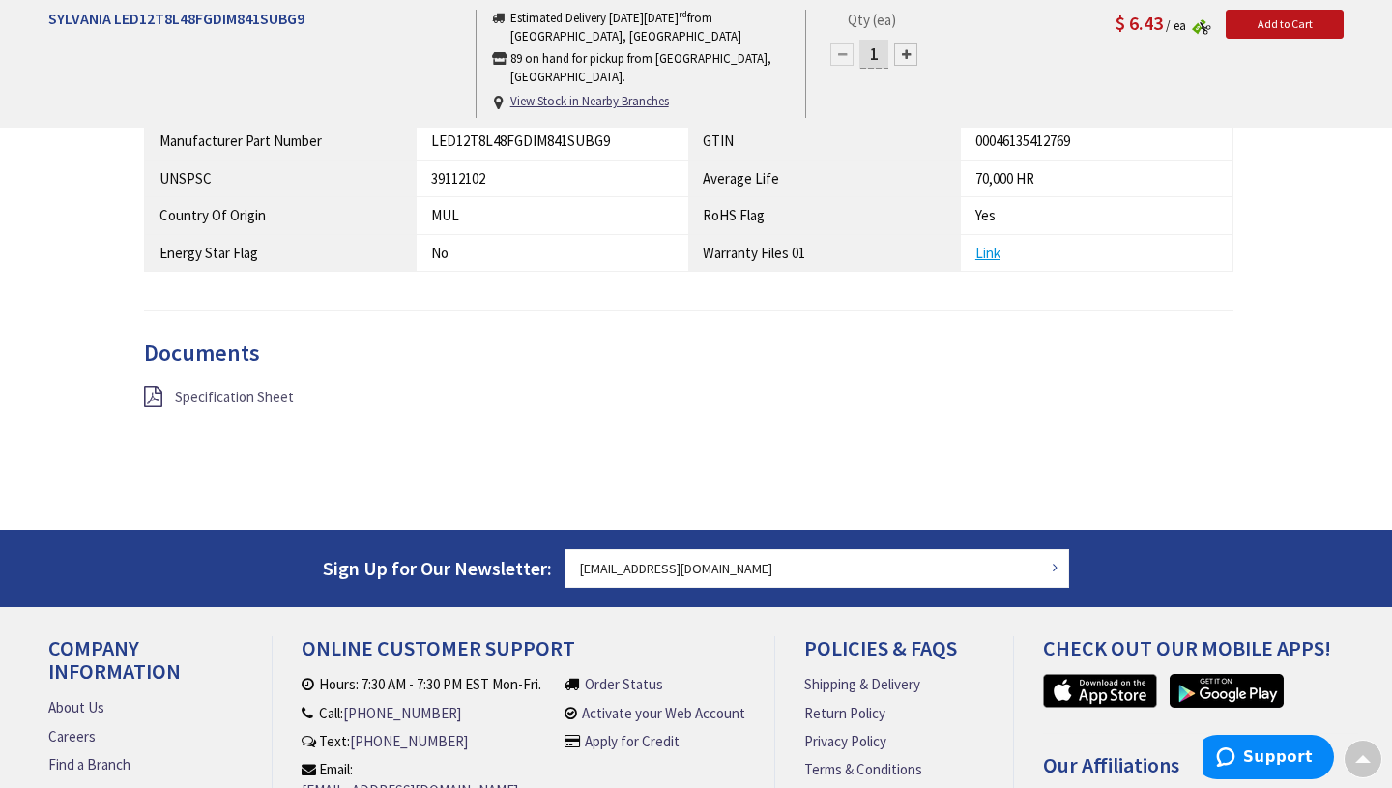
click at [274, 402] on span "Specification Sheet" at bounding box center [234, 397] width 119 height 18
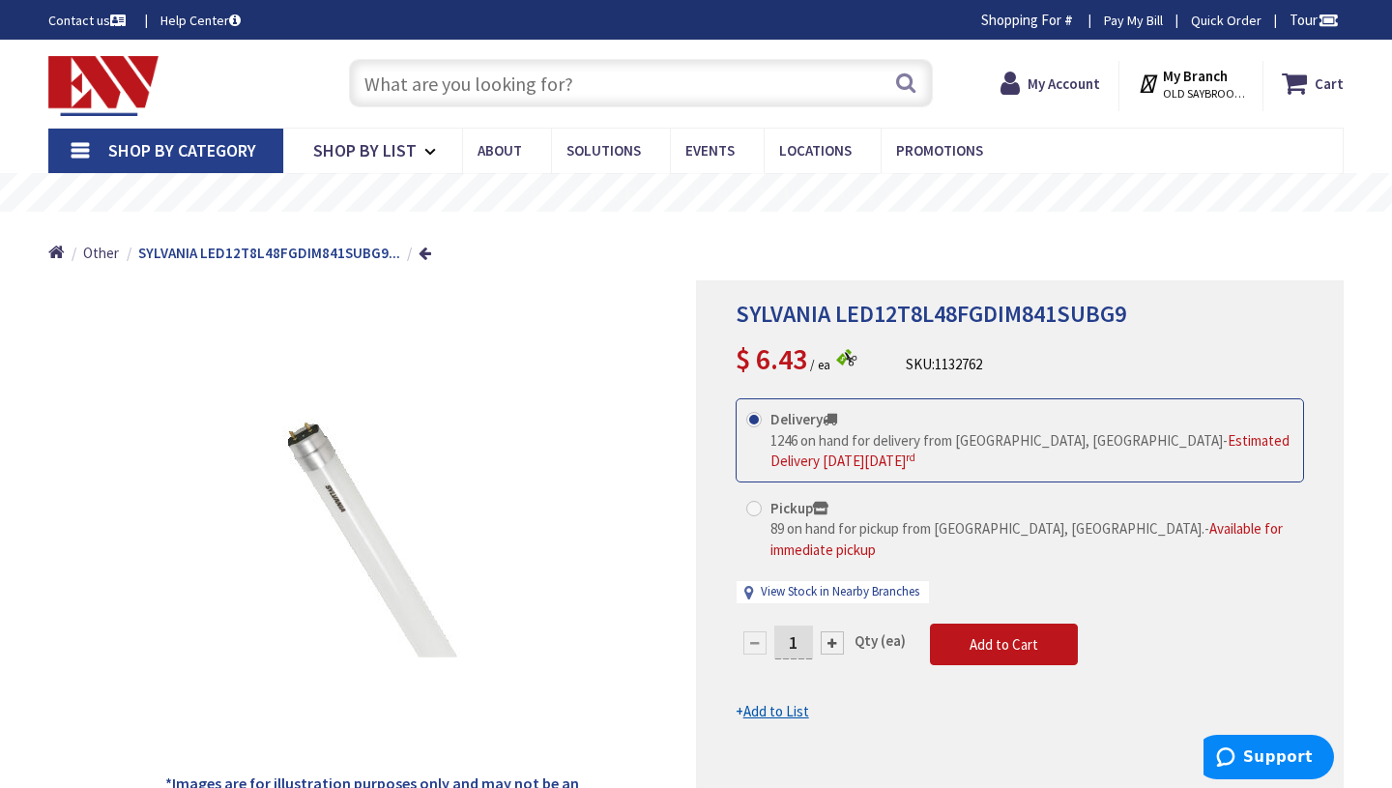
click at [524, 87] on input "text" at bounding box center [641, 83] width 584 height 48
click at [524, 93] on input "text" at bounding box center [641, 83] width 584 height 48
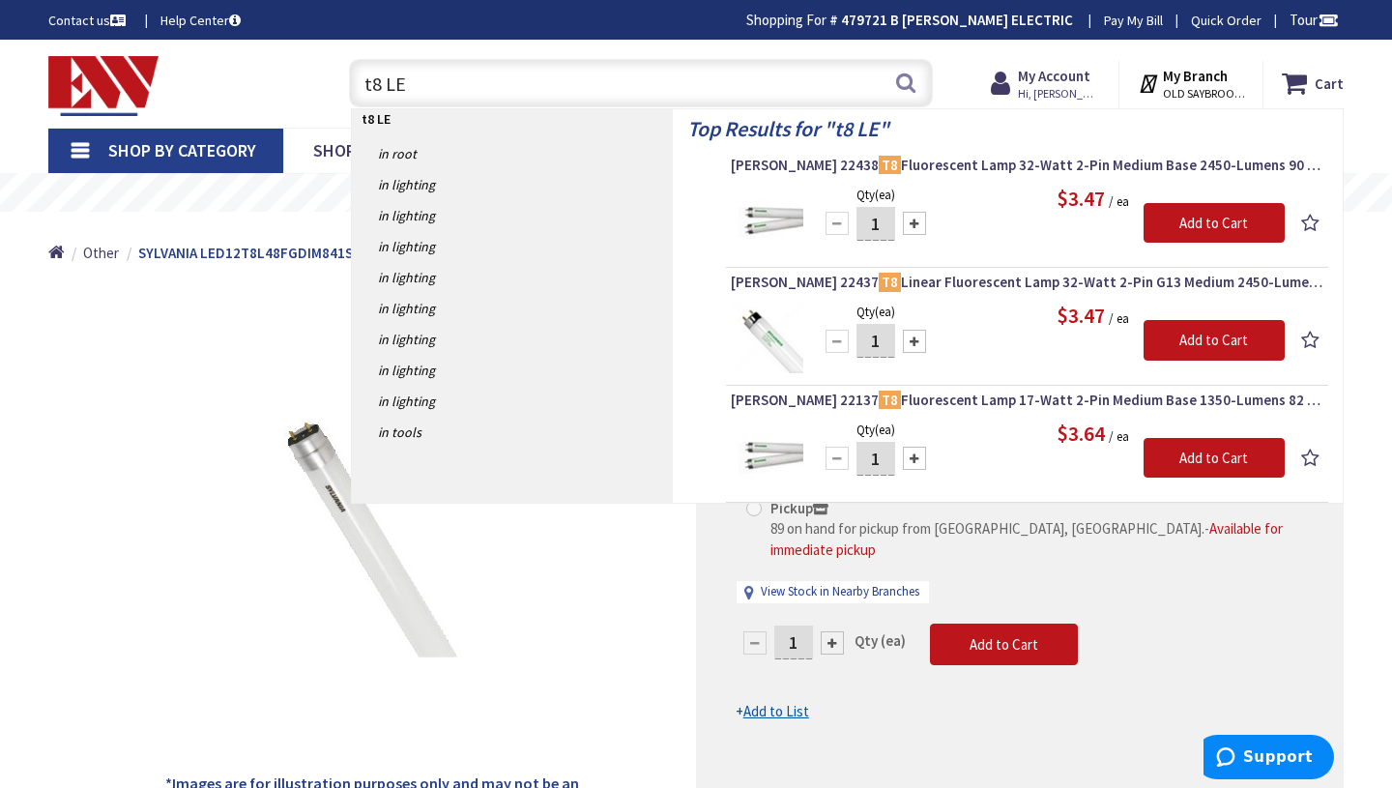
type input "t8 LED"
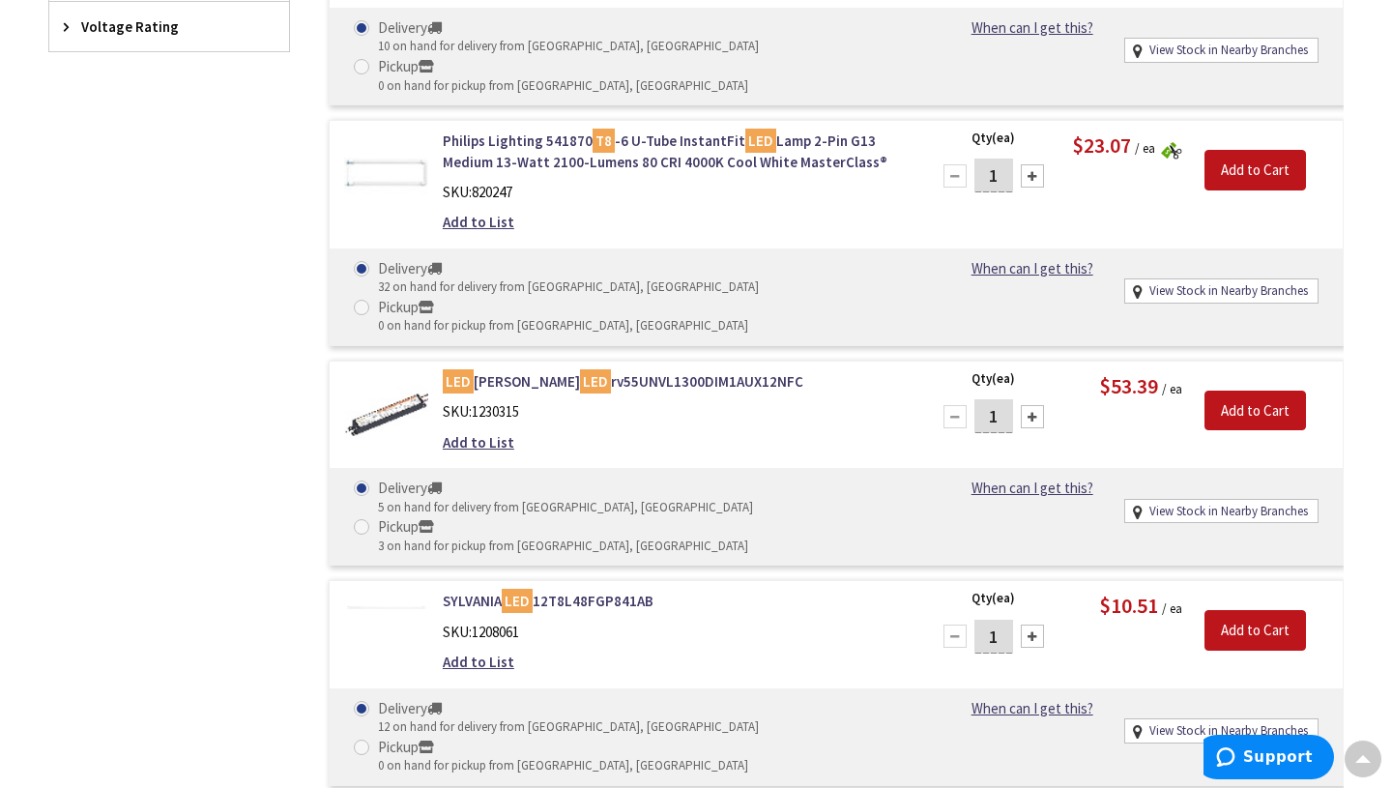
scroll to position [1259, 0]
